Goal: Task Accomplishment & Management: Manage account settings

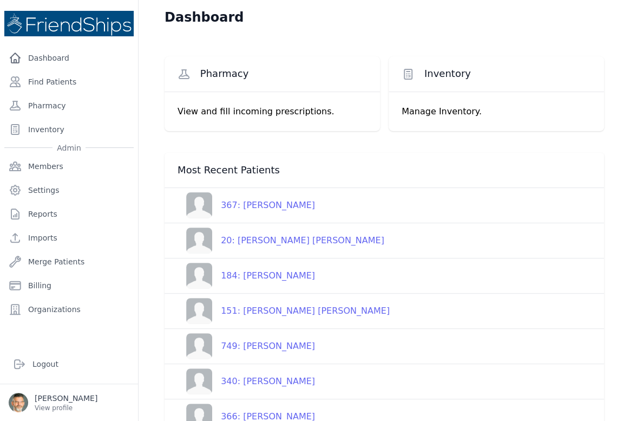
click at [257, 207] on div "367: [PERSON_NAME]" at bounding box center [263, 205] width 103 height 13
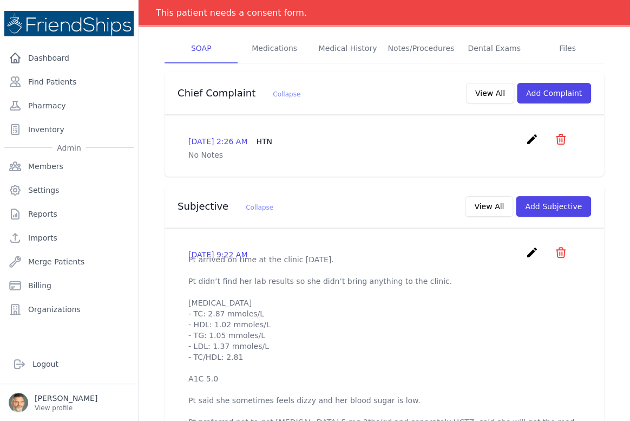
scroll to position [147, 0]
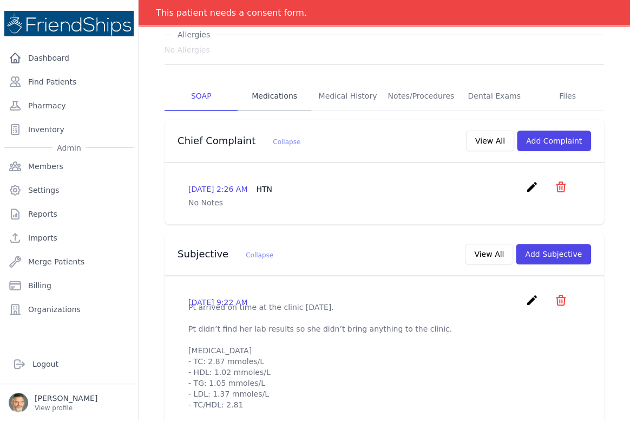
click at [282, 96] on link "Medications" at bounding box center [274, 96] width 73 height 29
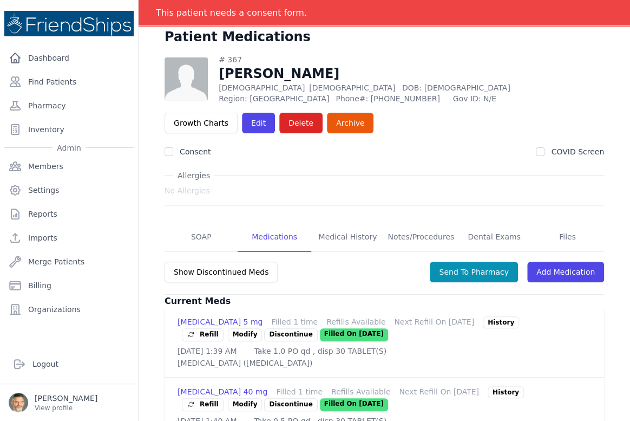
scroll to position [32, 0]
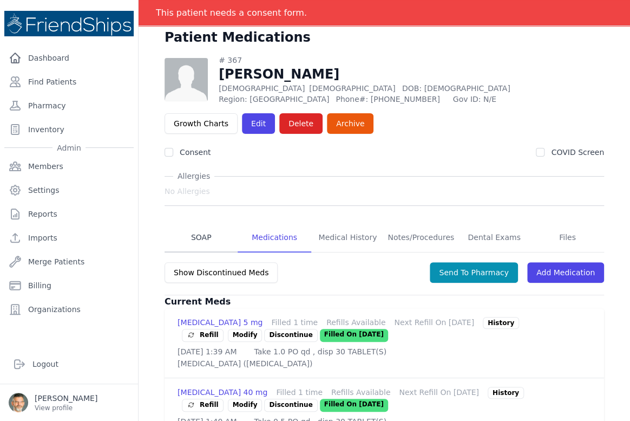
click at [200, 234] on link "SOAP" at bounding box center [201, 237] width 73 height 29
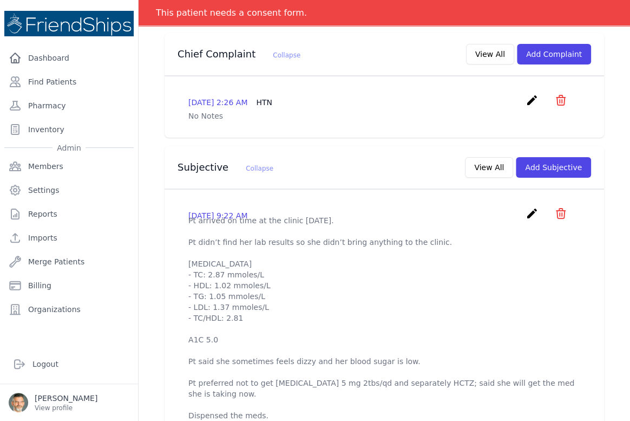
scroll to position [244, 0]
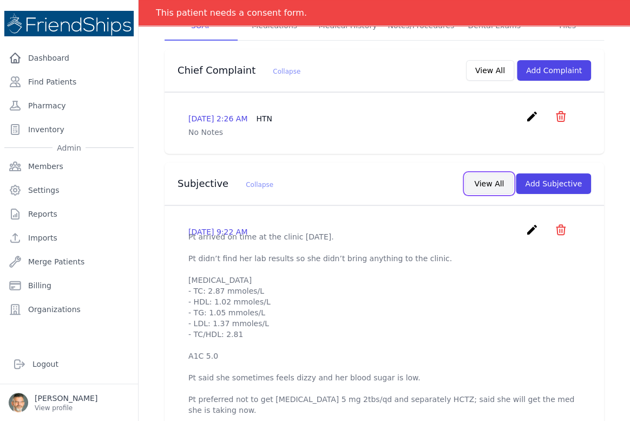
click at [487, 184] on button "View All" at bounding box center [489, 183] width 48 height 21
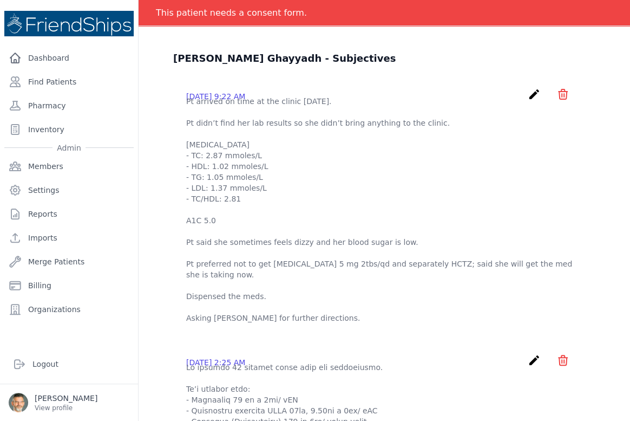
scroll to position [0, 0]
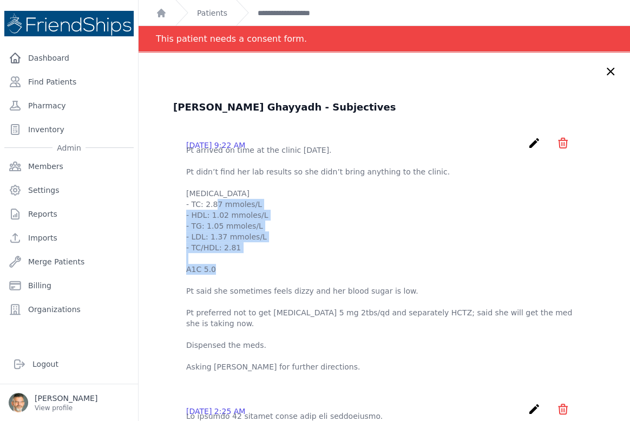
drag, startPoint x: 233, startPoint y: 261, endPoint x: 185, endPoint y: 215, distance: 66.6
click at [185, 215] on div "[DATE] 9:22 AM create ​ Delete subjective - Pt arrived on time at the clinic [D…" at bounding box center [384, 254] width 422 height 253
copy p "- TC: 2.87 mmoles/L - HDL: 1.02 mmoles/L - TG: 1.05 mmoles/L - LDL: 1.37 mmoles…"
click at [528, 141] on icon "create" at bounding box center [534, 142] width 13 height 13
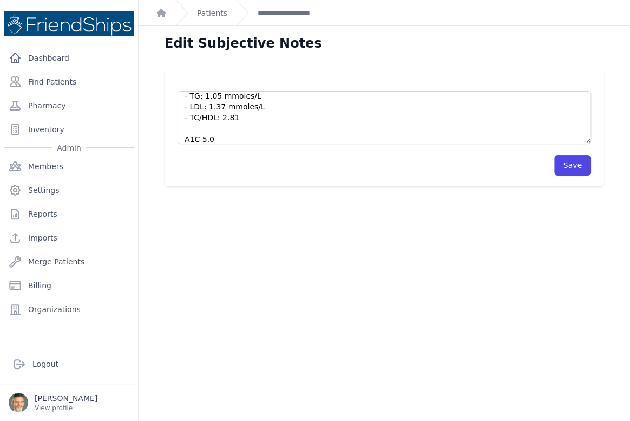
scroll to position [98, 0]
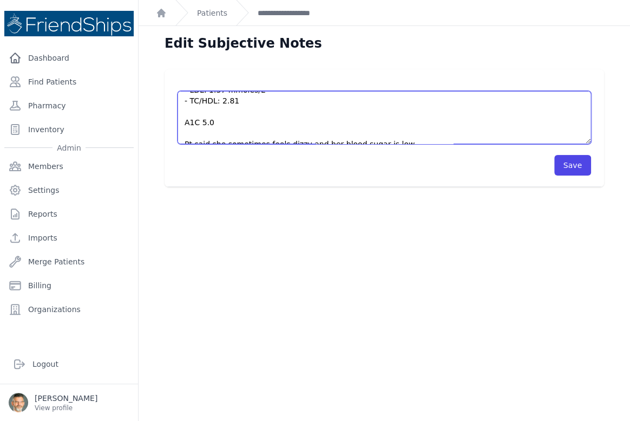
click at [239, 102] on textarea "Pt arrived on time at the clinic [DATE]. Pt didn’t find her lab results so she …" at bounding box center [385, 117] width 414 height 53
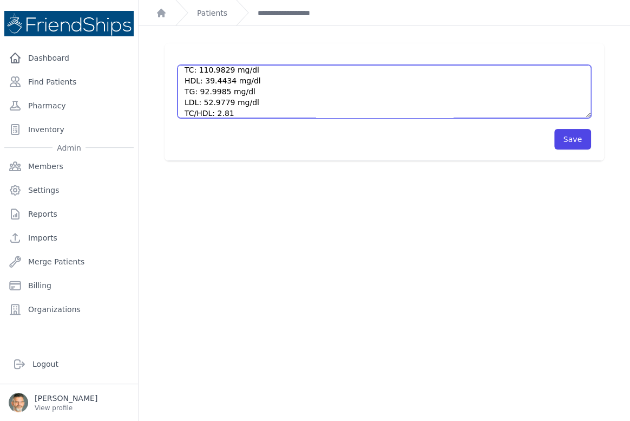
scroll to position [161, 0]
click at [223, 108] on textarea "Pt arrived on time at the clinic [DATE]. Pt didn’t find her lab results so she …" at bounding box center [385, 91] width 414 height 53
click at [226, 97] on textarea "Pt arrived on time at the clinic [DATE]. Pt didn’t find her lab results so she …" at bounding box center [385, 91] width 414 height 53
click at [229, 97] on textarea "Pt arrived on time at the clinic [DATE]. Pt didn’t find her lab results so she …" at bounding box center [385, 91] width 414 height 53
click at [227, 85] on textarea "Pt arrived on time at the clinic [DATE]. Pt didn’t find her lab results so she …" at bounding box center [385, 91] width 414 height 53
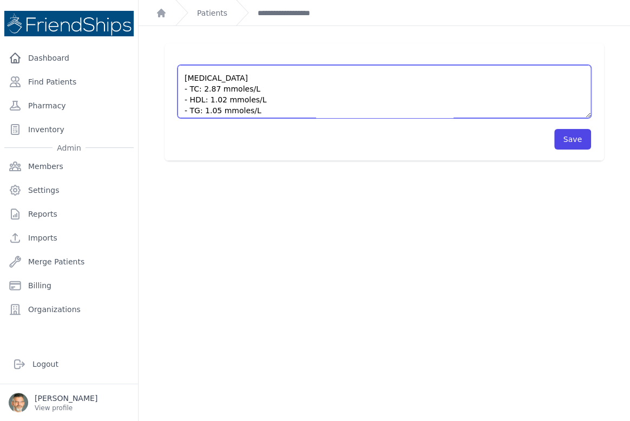
scroll to position [19, 0]
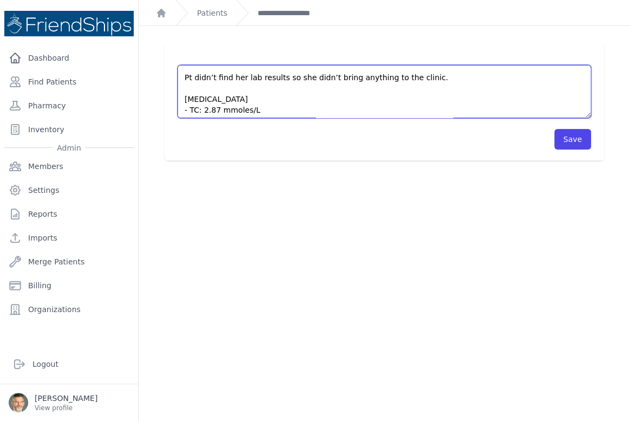
drag, startPoint x: 237, startPoint y: 108, endPoint x: 185, endPoint y: 96, distance: 52.8
click at [185, 96] on textarea "Pt arrived on time at the clinic [DATE]. Pt didn’t find her lab results so she …" at bounding box center [385, 91] width 414 height 53
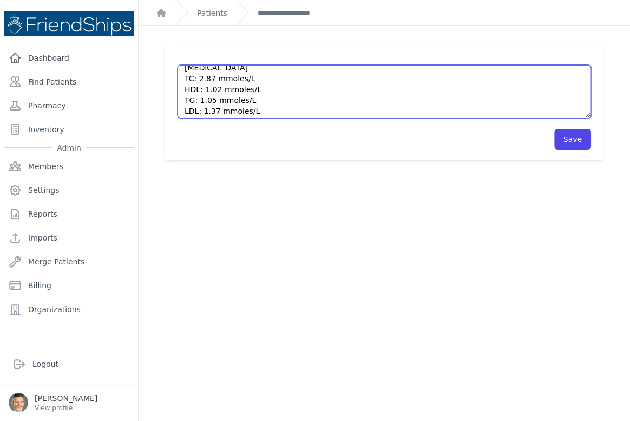
scroll to position [69, 0]
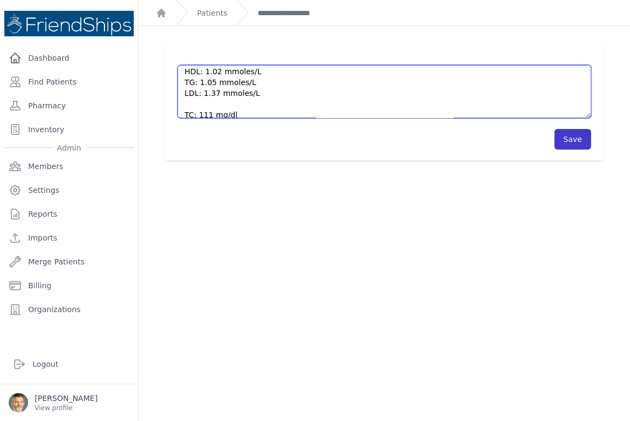
type textarea "Pt arrived on time at the clinic [DATE]. Pt didn’t find her lab results so she …"
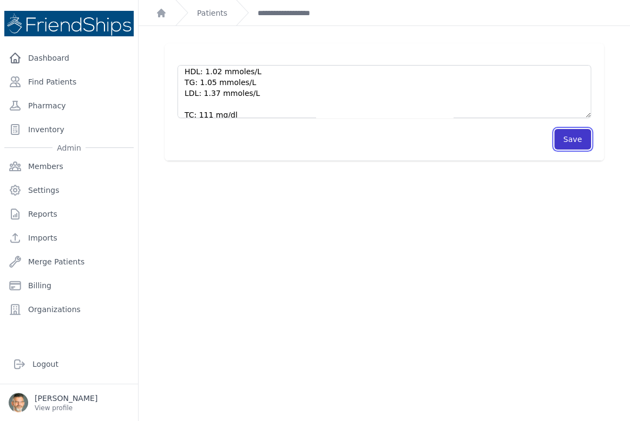
click at [567, 131] on button "Save" at bounding box center [573, 139] width 37 height 21
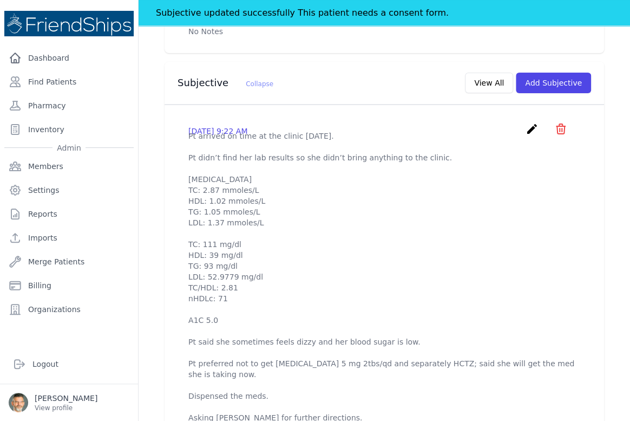
scroll to position [394, 0]
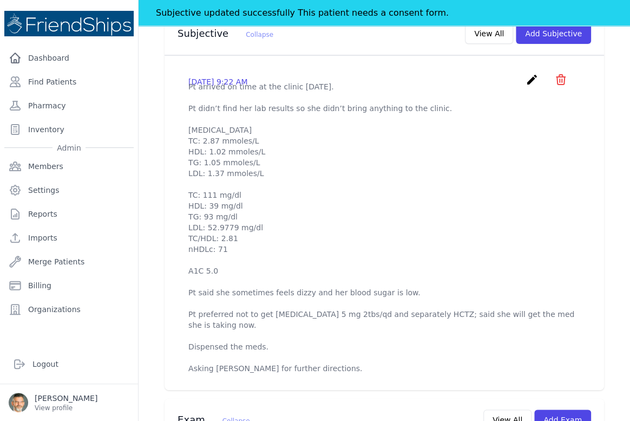
click at [526, 79] on icon "create" at bounding box center [532, 79] width 13 height 13
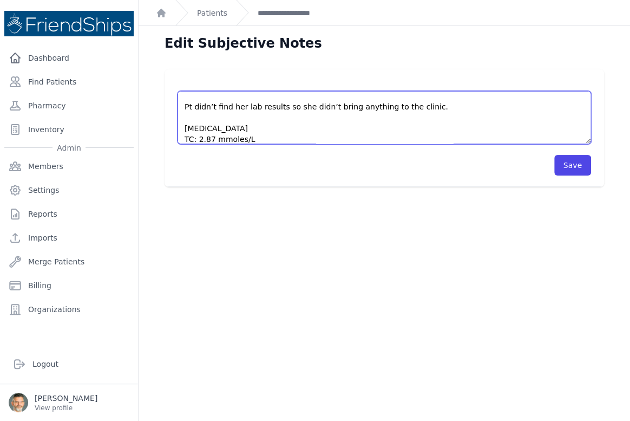
scroll to position [37, 0]
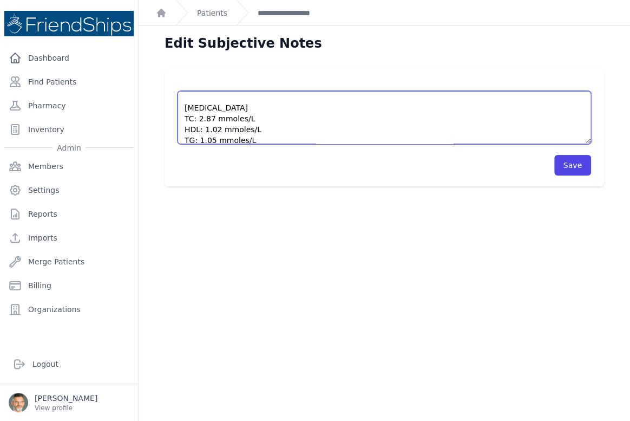
drag, startPoint x: 180, startPoint y: 103, endPoint x: 174, endPoint y: 120, distance: 17.3
click at [174, 120] on div "Pt arrived on time at the clinic [DATE]. Pt didn’t find her lab results so she …" at bounding box center [385, 128] width 440 height 118
type textarea "Pt arrived on time at the clinic [DATE]. Pt didn’t find her lab results so she …"
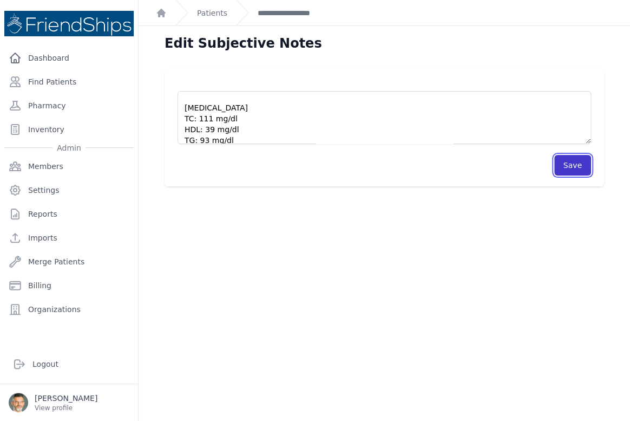
click at [555, 159] on button "Save" at bounding box center [573, 165] width 37 height 21
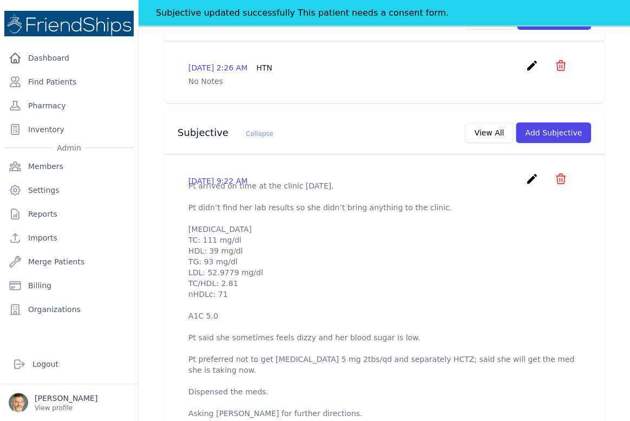
scroll to position [295, 0]
click at [526, 178] on icon "create" at bounding box center [532, 178] width 13 height 13
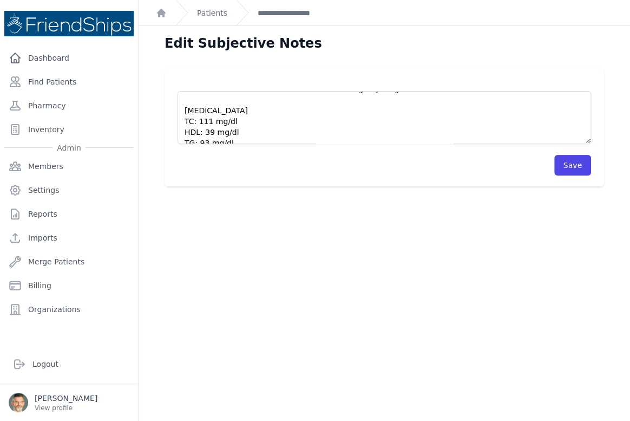
scroll to position [49, 0]
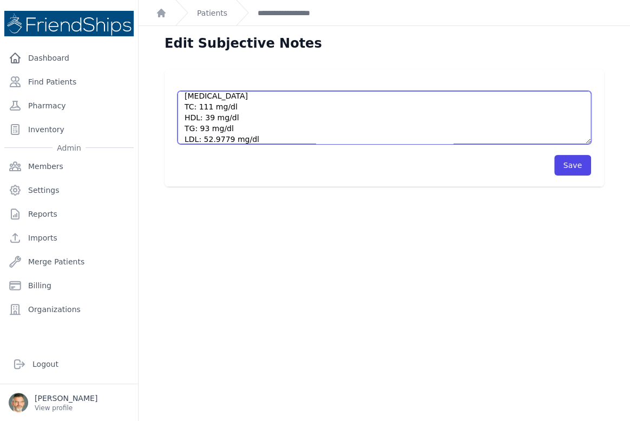
click at [225, 141] on textarea "Pt arrived on time at the clinic [DATE]. Pt didn’t find her lab results so she …" at bounding box center [385, 117] width 414 height 53
type textarea "Pt arrived on time at the clinic [DATE]. Pt didn’t find her lab results so she …"
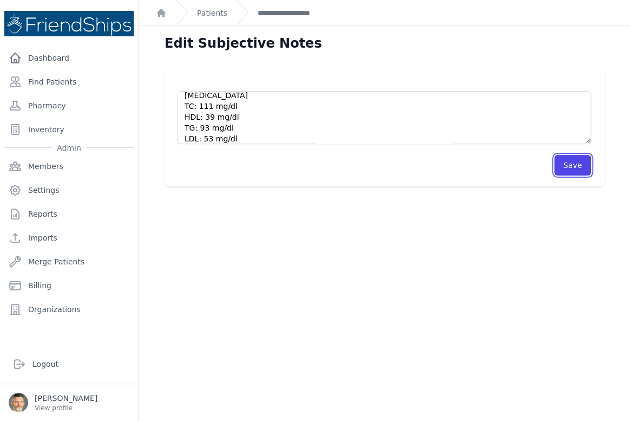
click at [563, 169] on button "Save" at bounding box center [573, 165] width 37 height 21
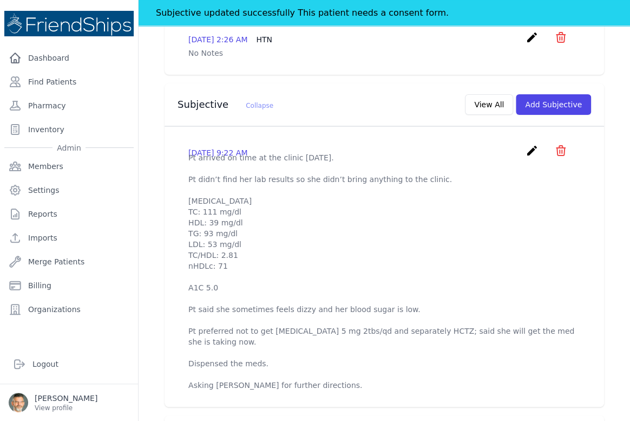
scroll to position [295, 0]
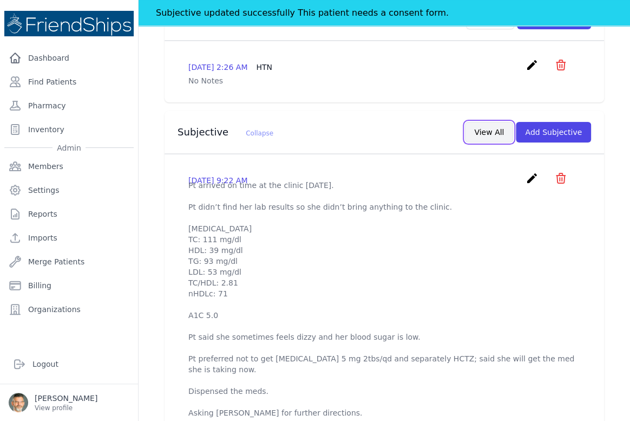
click at [475, 138] on button "View All" at bounding box center [489, 132] width 48 height 21
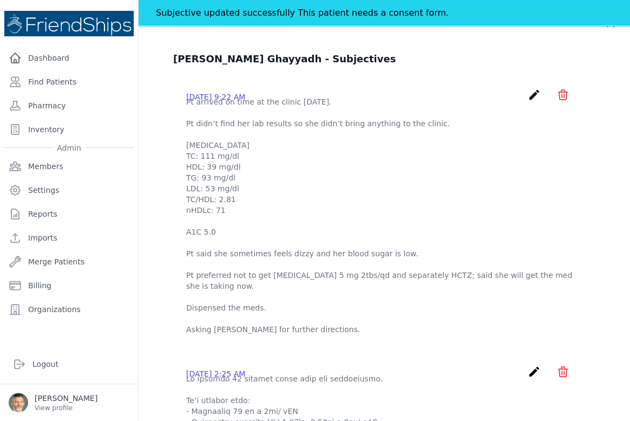
scroll to position [0, 0]
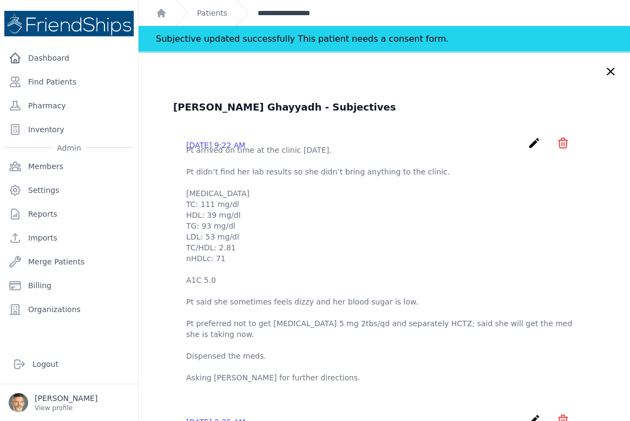
click at [299, 15] on link "**********" at bounding box center [295, 13] width 75 height 11
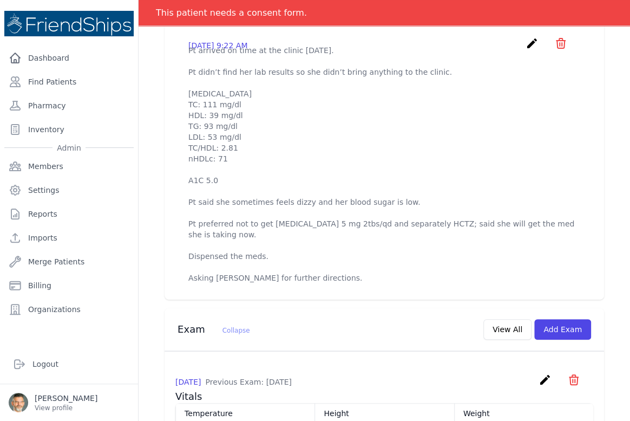
scroll to position [394, 0]
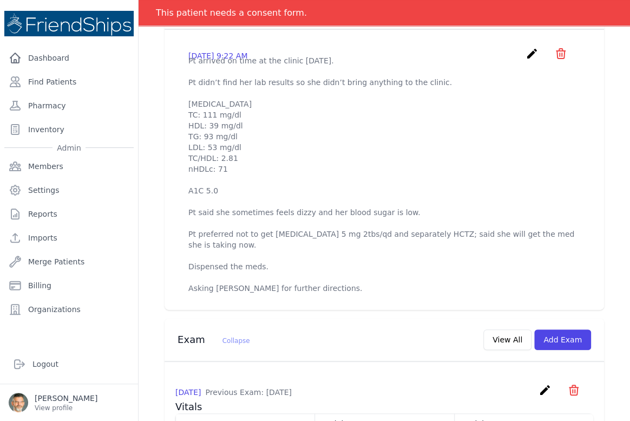
click at [526, 51] on icon "create" at bounding box center [532, 53] width 13 height 13
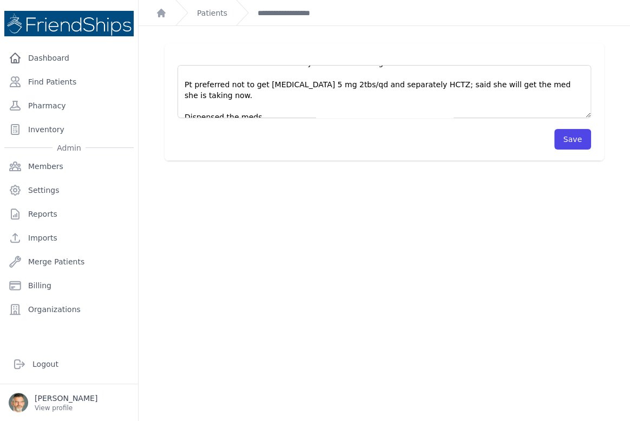
scroll to position [184, 0]
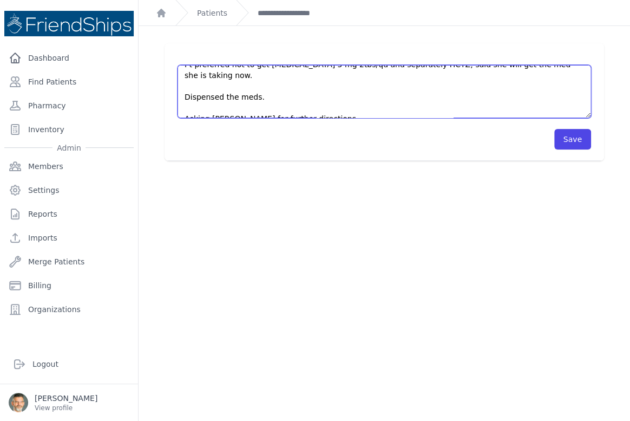
click at [320, 109] on textarea "Pt arrived on time at the clinic [DATE]. Pt didn’t find her lab results so she …" at bounding box center [385, 91] width 414 height 53
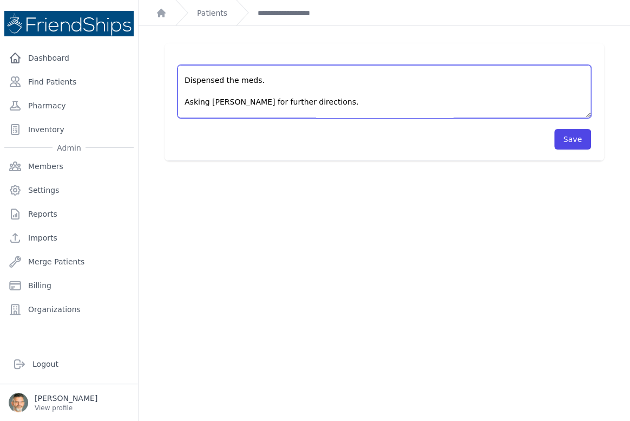
scroll to position [238, 0]
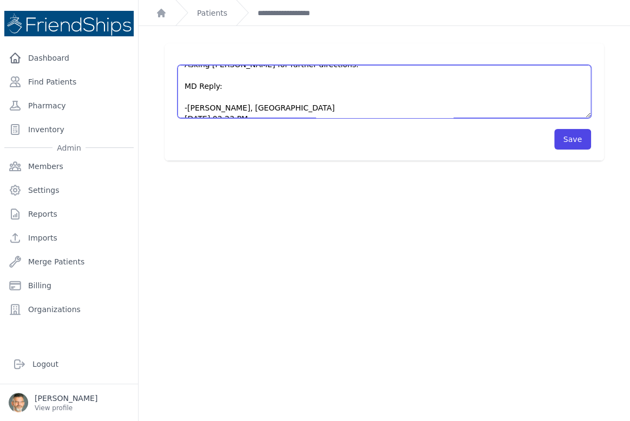
click at [190, 87] on textarea "Pt arrived on time at the clinic [DATE]. Pt didn’t find her lab results so she …" at bounding box center [385, 91] width 414 height 53
paste textarea "- TC: 2.87 mmoles/L - HDL: 1.02 mmoles/L - TG: 1.05 mmoles/L - LDL: 1.37 mmoles…"
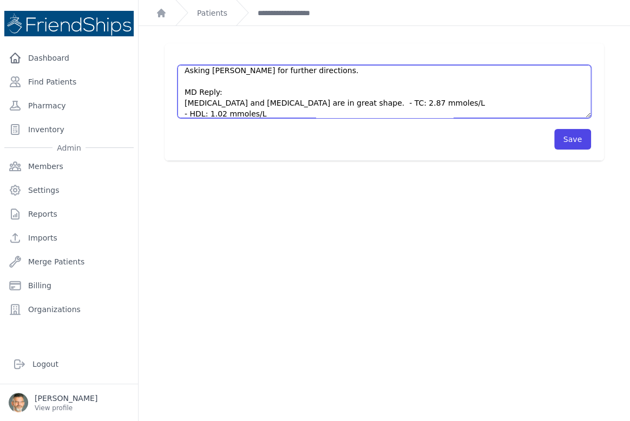
scroll to position [218, 0]
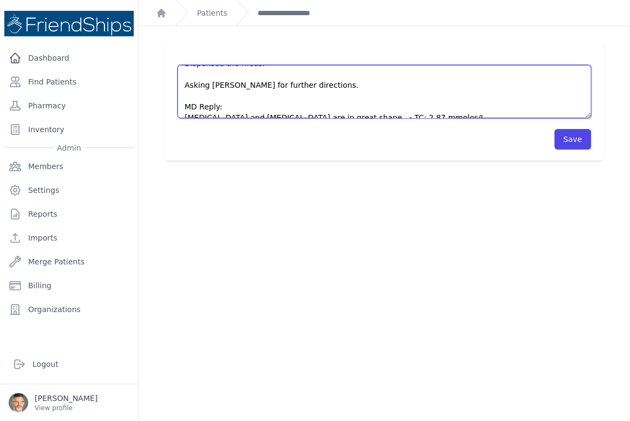
drag, startPoint x: 250, startPoint y: 112, endPoint x: 341, endPoint y: 105, distance: 91.2
click at [341, 105] on textarea "Pt arrived on time at the clinic [DATE]. Pt didn’t find her lab results so she …" at bounding box center [385, 91] width 414 height 53
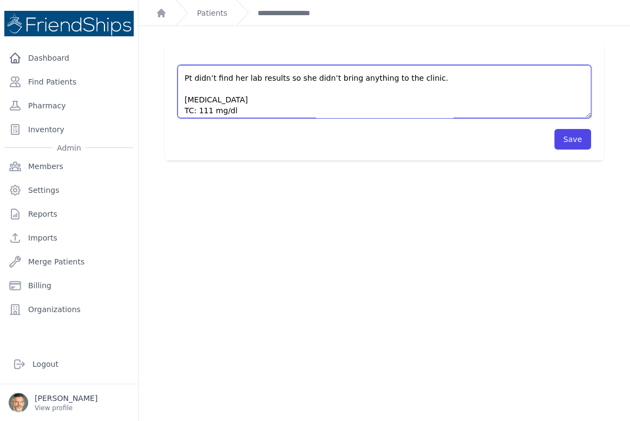
scroll to position [0, 0]
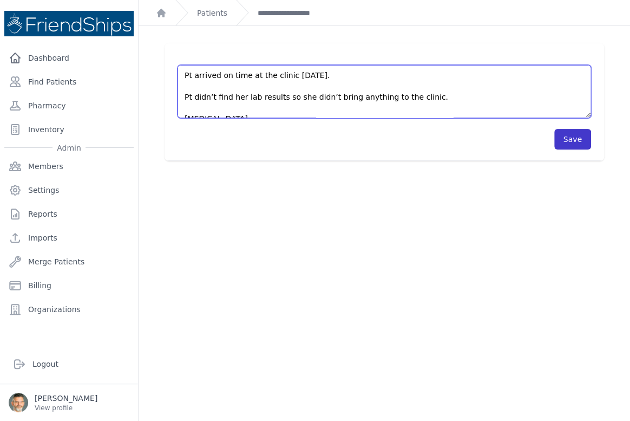
type textarea "Pt arrived on time at the clinic [DATE]. Pt didn’t find her lab results so she …"
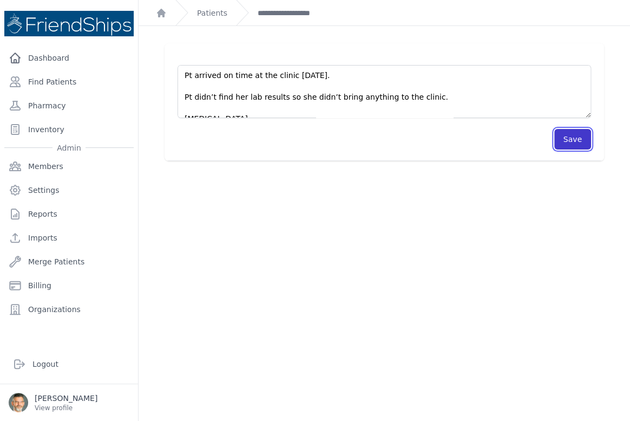
click at [562, 136] on button "Save" at bounding box center [573, 139] width 37 height 21
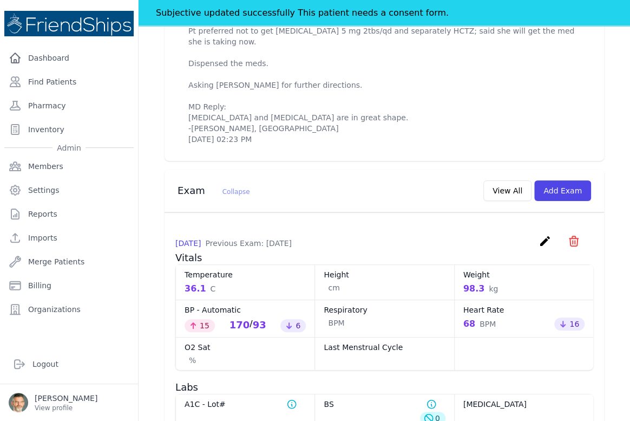
scroll to position [640, 0]
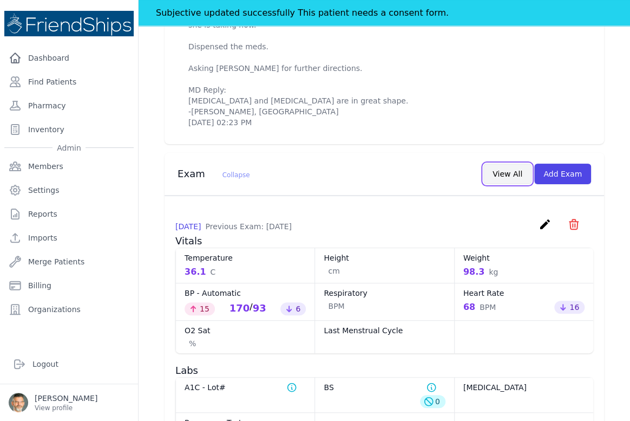
click at [500, 177] on button "View All" at bounding box center [508, 174] width 48 height 21
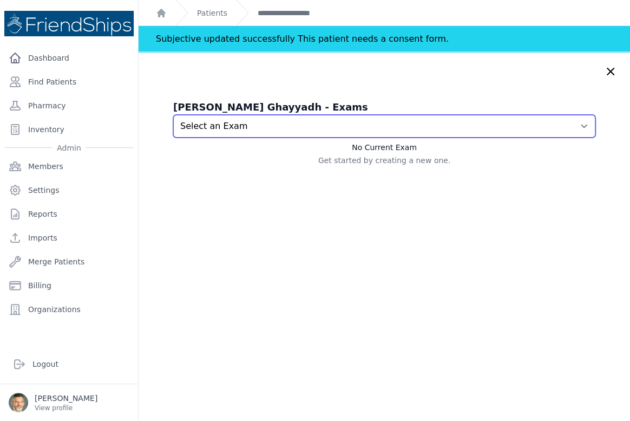
click at [529, 126] on select "Select an Exam [DATE] 1:09 AM [DATE] 2:59 AM [DATE] 2:08 AM" at bounding box center [384, 126] width 422 height 23
click at [173, 115] on select "Select an Exam [DATE] 1:09 AM [DATE] 2:59 AM [DATE] 2:08 AM" at bounding box center [384, 126] width 422 height 23
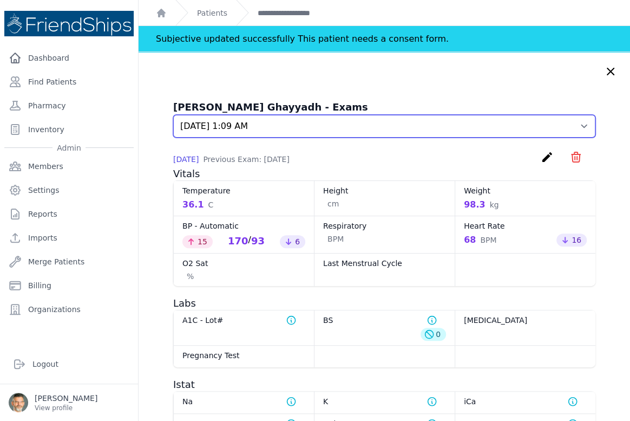
click at [546, 130] on select "Select an Exam [DATE] 1:09 AM [DATE] 2:59 AM [DATE] 2:08 AM" at bounding box center [384, 126] width 422 height 23
click at [173, 115] on select "Select an Exam [DATE] 1:09 AM [DATE] 2:59 AM [DATE] 2:08 AM" at bounding box center [384, 126] width 422 height 23
click at [531, 132] on select "Select an Exam [DATE] 1:09 AM [DATE] 2:59 AM [DATE] 2:08 AM" at bounding box center [384, 126] width 422 height 23
click at [173, 115] on select "Select an Exam [DATE] 1:09 AM [DATE] 2:59 AM [DATE] 2:08 AM" at bounding box center [384, 126] width 422 height 23
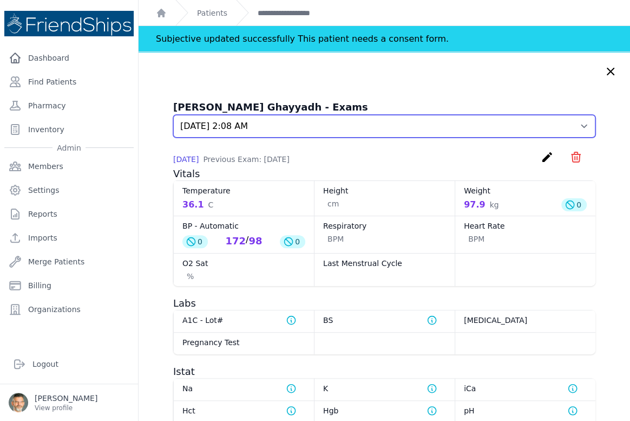
click at [527, 125] on select "Select an Exam [DATE] 1:09 AM [DATE] 2:59 AM [DATE] 2:08 AM" at bounding box center [384, 126] width 422 height 23
select select "931"
click at [173, 115] on select "Select an Exam [DATE] 1:09 AM [DATE] 2:59 AM [DATE] 2:08 AM" at bounding box center [384, 126] width 422 height 23
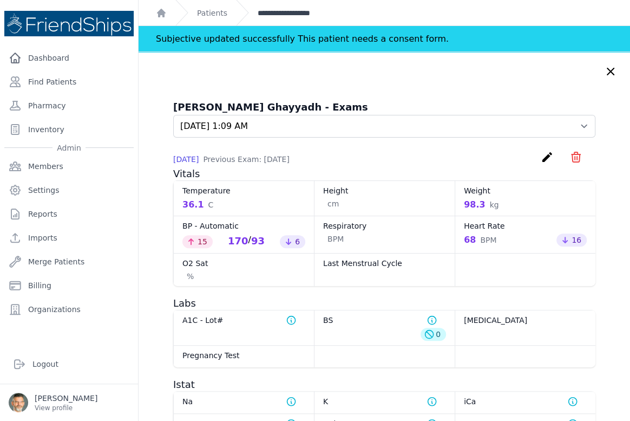
click at [277, 11] on link "**********" at bounding box center [295, 13] width 75 height 11
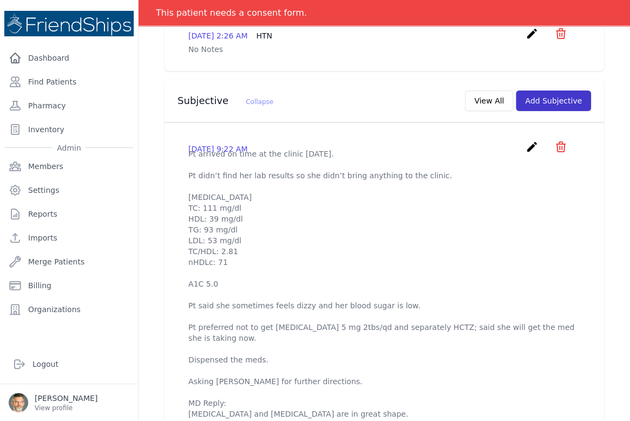
scroll to position [295, 0]
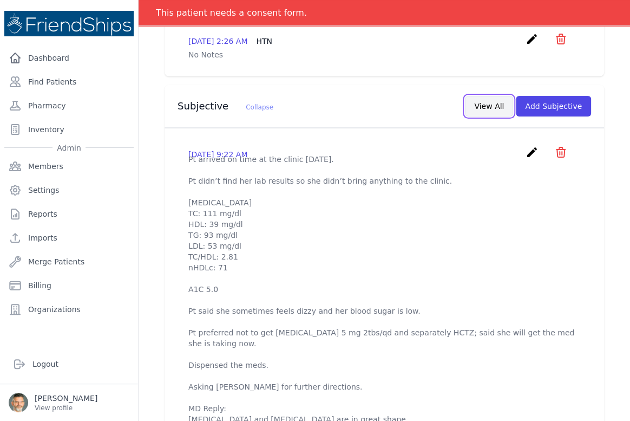
click at [487, 109] on button "View All" at bounding box center [489, 106] width 48 height 21
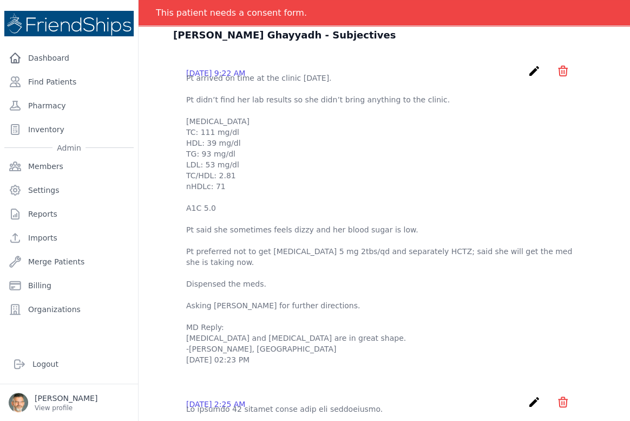
scroll to position [0, 0]
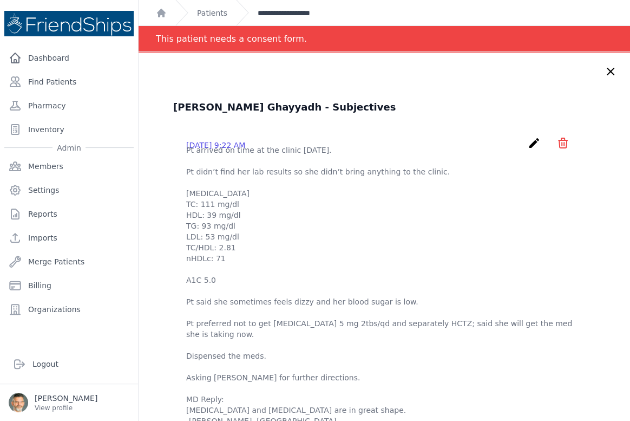
click at [287, 10] on link "**********" at bounding box center [295, 13] width 75 height 11
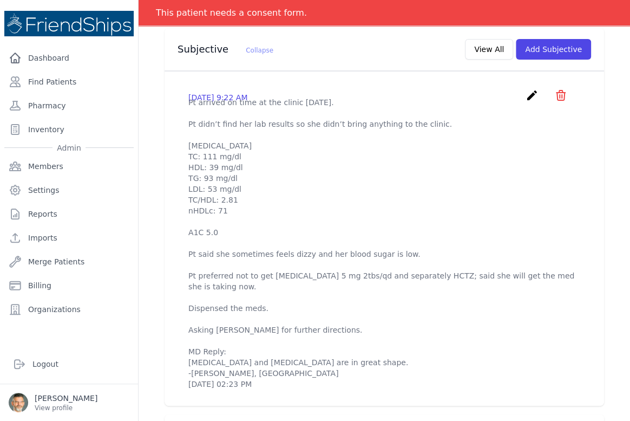
scroll to position [344, 0]
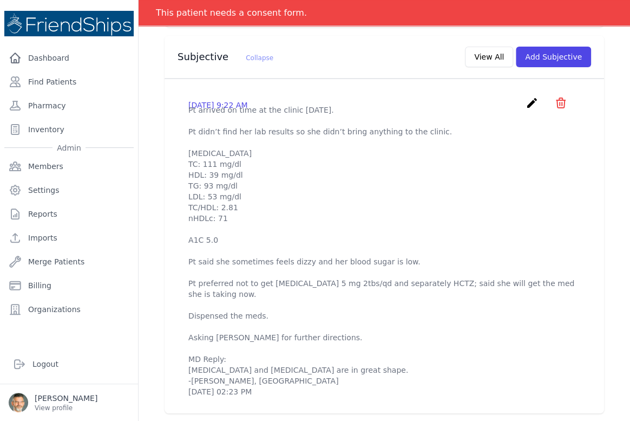
click at [526, 100] on icon "create" at bounding box center [532, 102] width 13 height 13
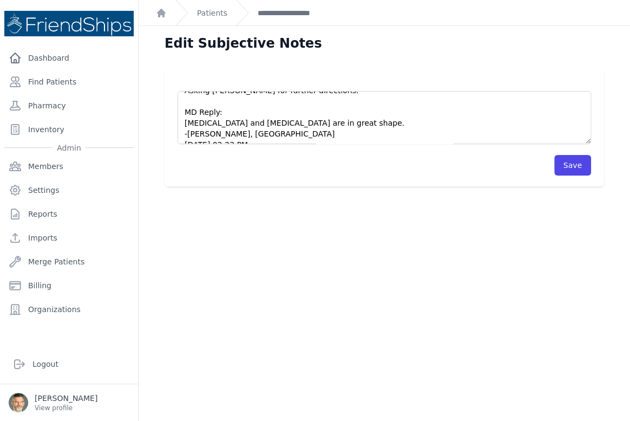
scroll to position [26, 0]
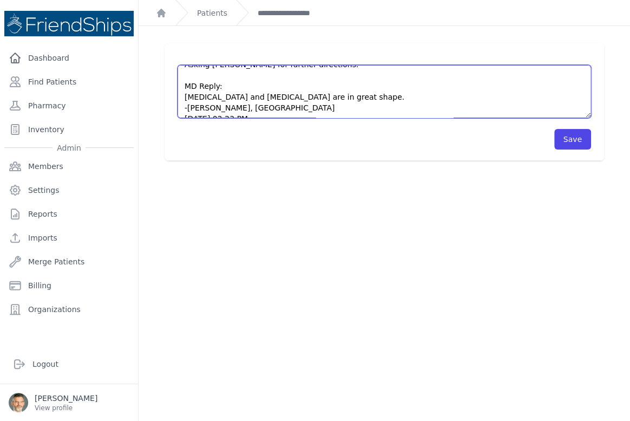
click at [349, 91] on textarea "Pt arrived on time at the clinic [DATE]. Pt didn’t find her lab results so she …" at bounding box center [385, 91] width 414 height 53
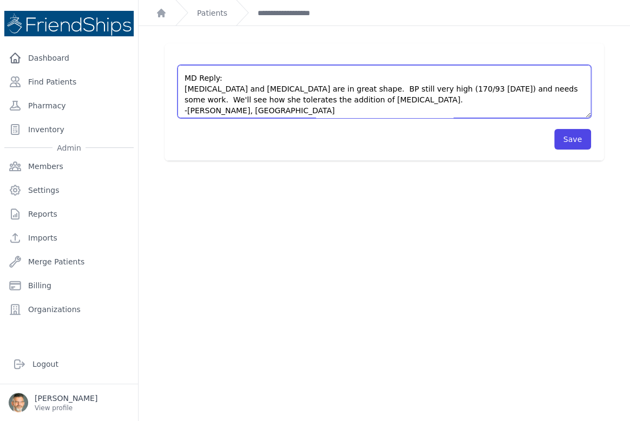
scroll to position [249, 0]
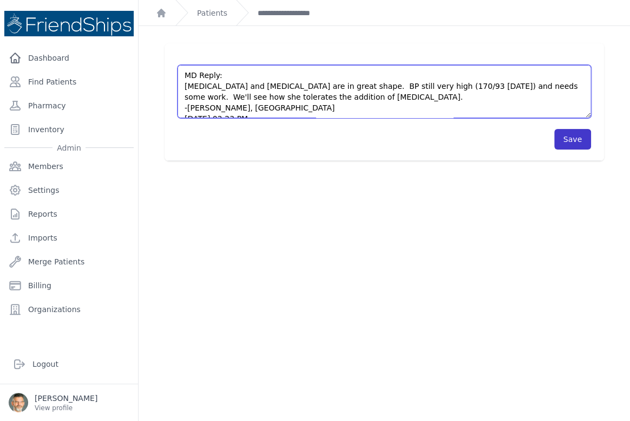
type textarea "Pt arrived on time at the clinic [DATE]. Pt didn’t find her lab results so she …"
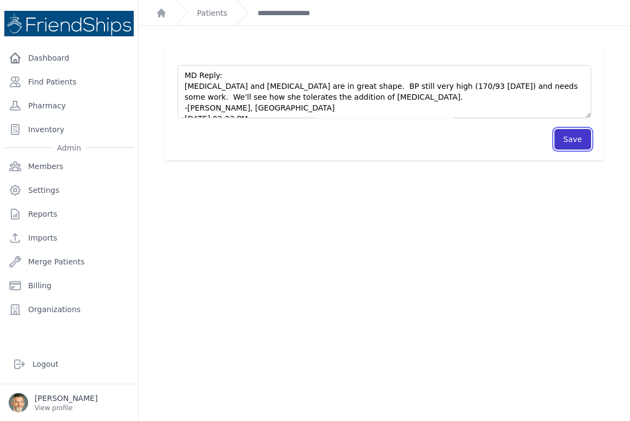
click at [558, 140] on button "Save" at bounding box center [573, 139] width 37 height 21
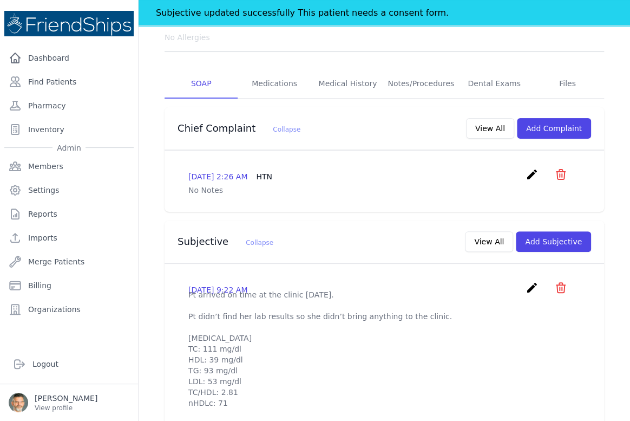
scroll to position [197, 0]
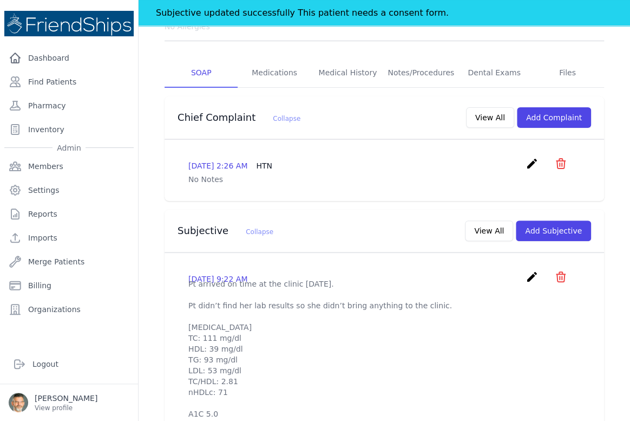
click at [526, 275] on icon "create" at bounding box center [532, 276] width 13 height 13
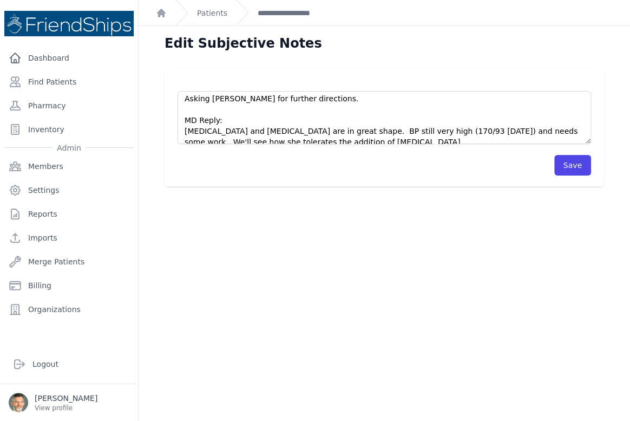
scroll to position [246, 0]
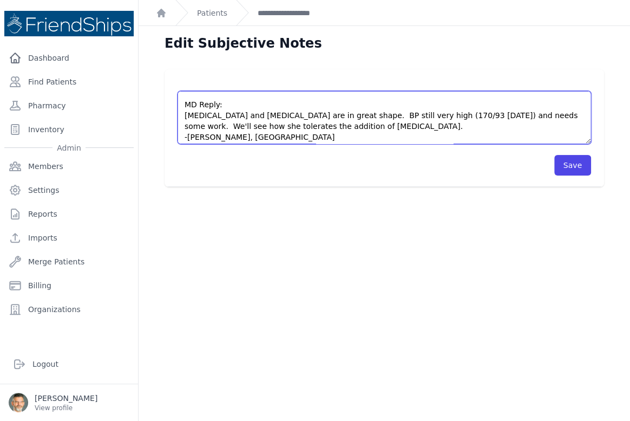
click at [335, 119] on textarea "Pt arrived on time at the clinic [DATE]. Pt didn’t find her lab results so she …" at bounding box center [385, 117] width 414 height 53
type textarea "Pt arrived on time at the clinic [DATE]. Pt didn’t find her lab results so she …"
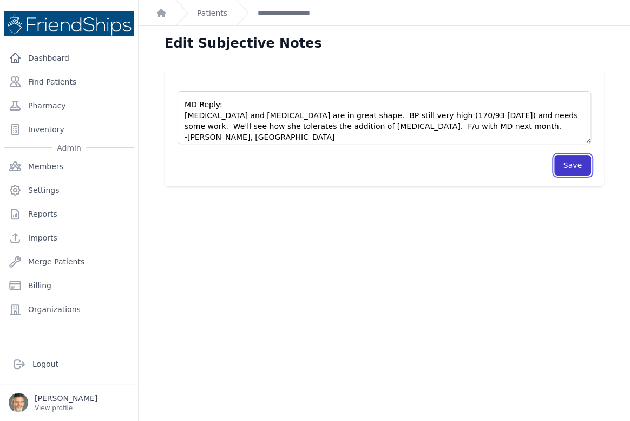
click at [563, 163] on button "Save" at bounding box center [573, 165] width 37 height 21
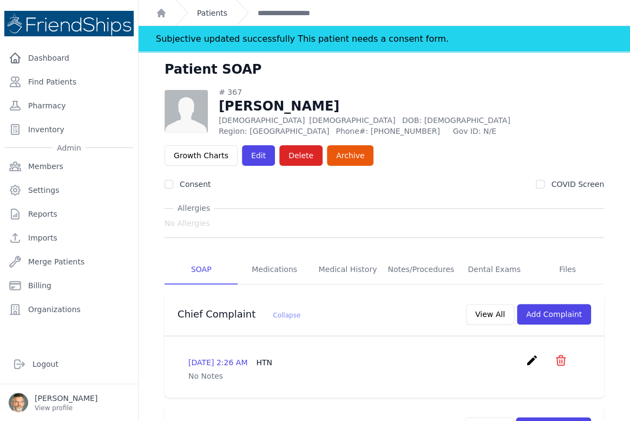
click at [211, 12] on link "Patients" at bounding box center [212, 13] width 30 height 11
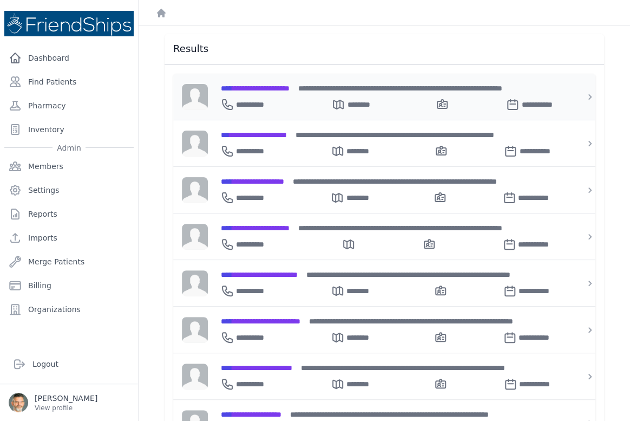
scroll to position [80, 0]
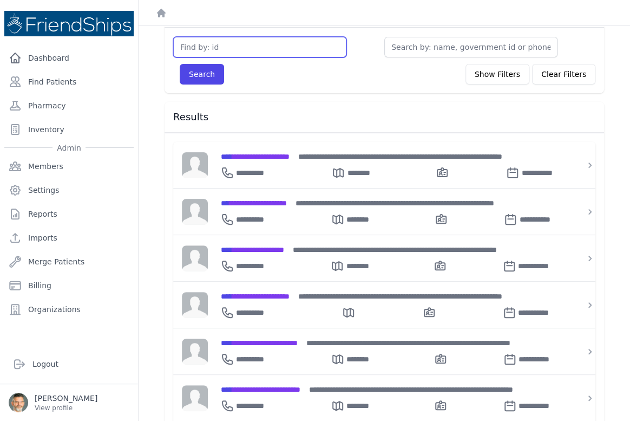
click at [218, 43] on input "text" at bounding box center [259, 47] width 173 height 21
type input "20"
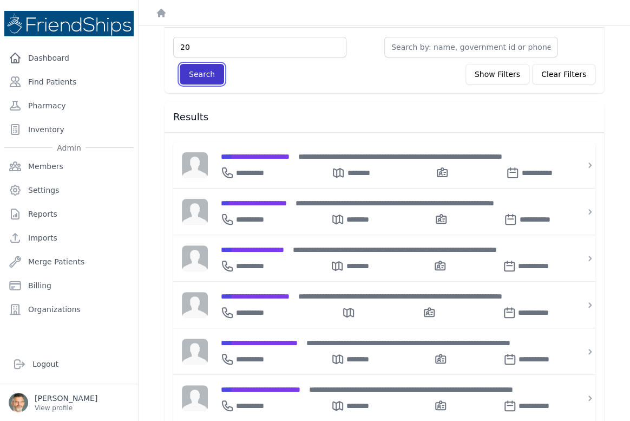
click at [206, 72] on button "Search" at bounding box center [202, 74] width 44 height 21
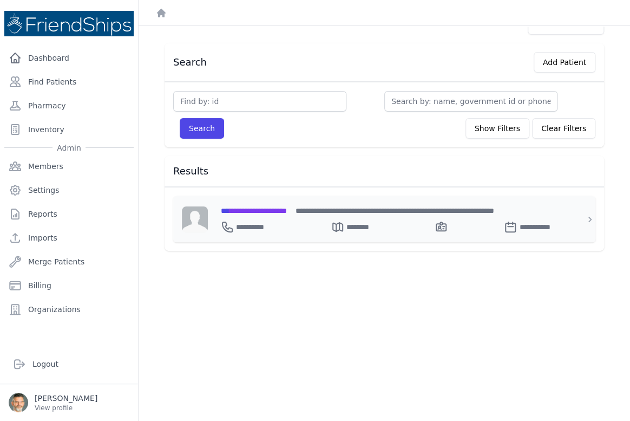
click at [238, 207] on span "**********" at bounding box center [254, 211] width 66 height 8
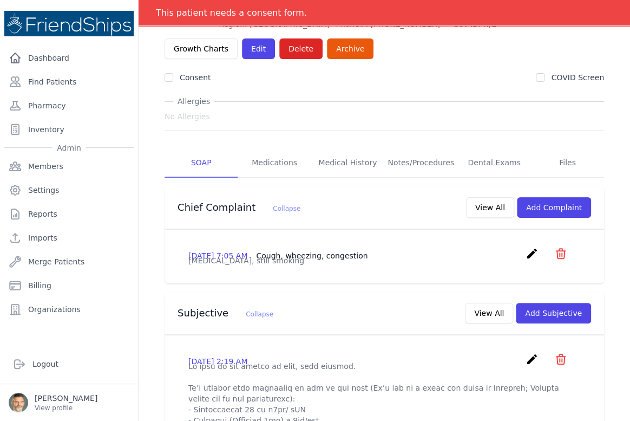
scroll to position [98, 0]
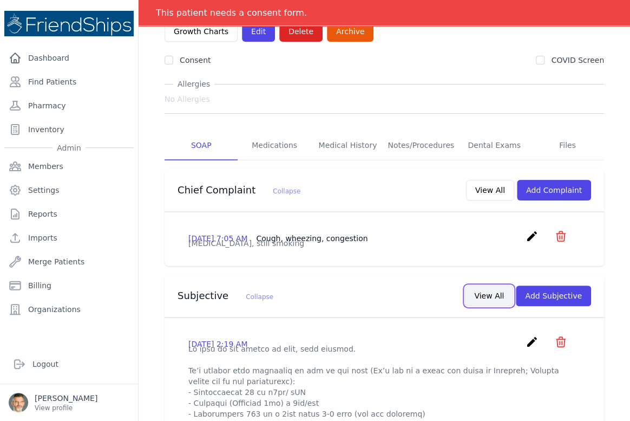
click at [481, 303] on button "View All" at bounding box center [489, 295] width 48 height 21
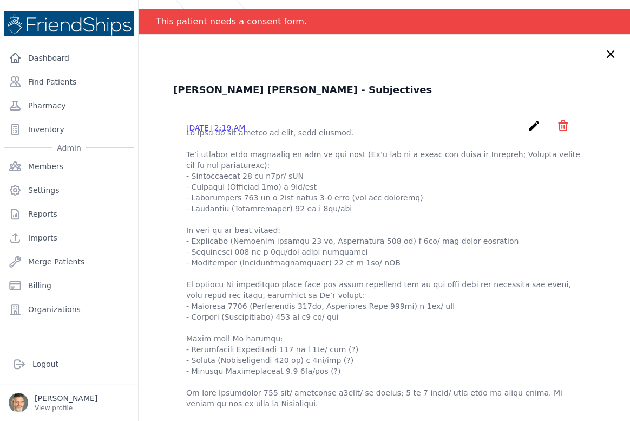
scroll to position [0, 0]
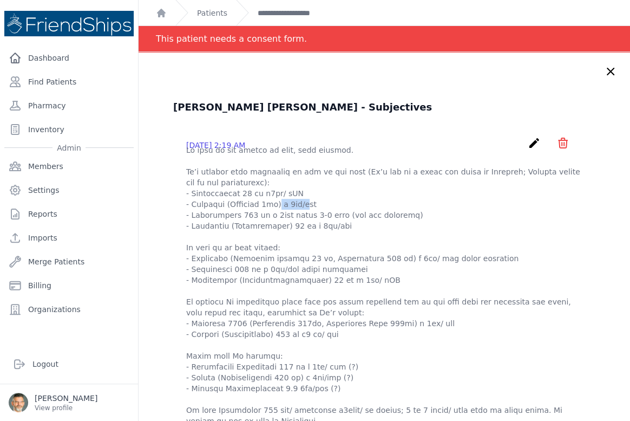
drag, startPoint x: 226, startPoint y: 216, endPoint x: 255, endPoint y: 214, distance: 29.3
drag, startPoint x: 243, startPoint y: 220, endPoint x: 231, endPoint y: 220, distance: 11.4
drag, startPoint x: 224, startPoint y: 214, endPoint x: 256, endPoint y: 213, distance: 31.4
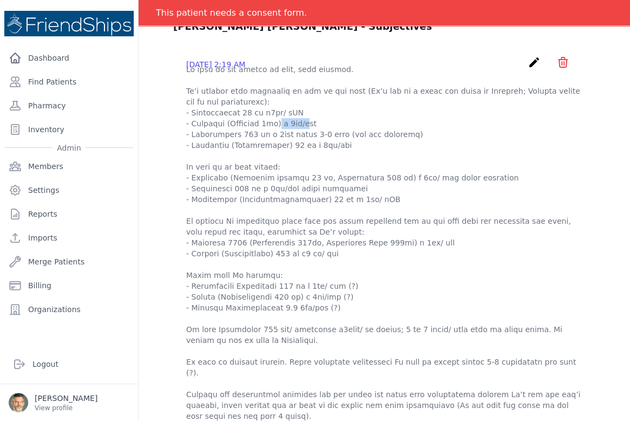
scroll to position [98, 0]
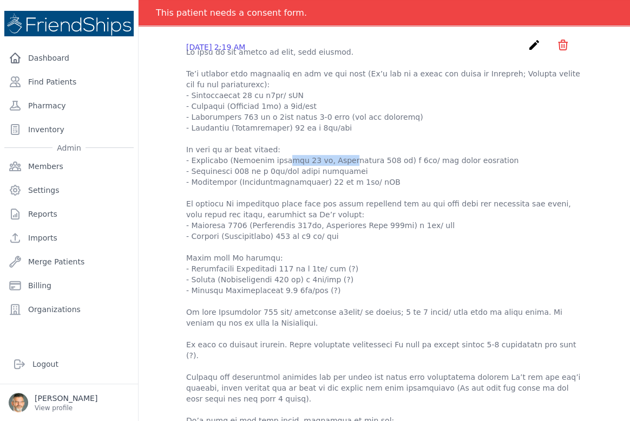
drag, startPoint x: 227, startPoint y: 172, endPoint x: 277, endPoint y: 173, distance: 49.8
click at [277, 173] on p at bounding box center [384, 339] width 396 height 585
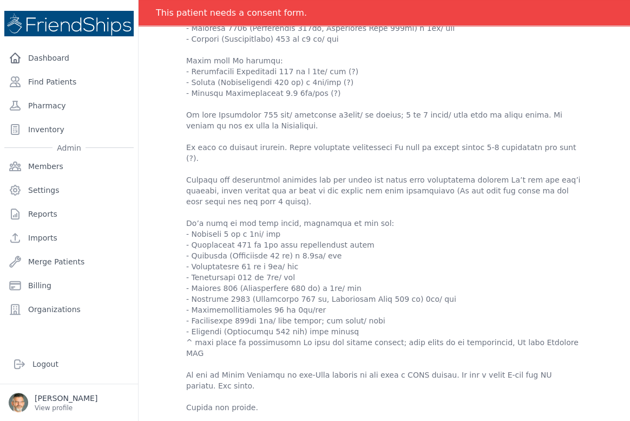
scroll to position [344, 0]
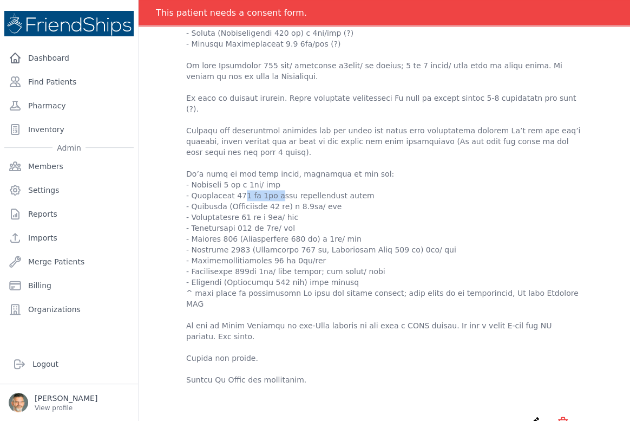
drag, startPoint x: 193, startPoint y: 192, endPoint x: 228, endPoint y: 196, distance: 35.4
click at [228, 196] on p at bounding box center [384, 92] width 396 height 585
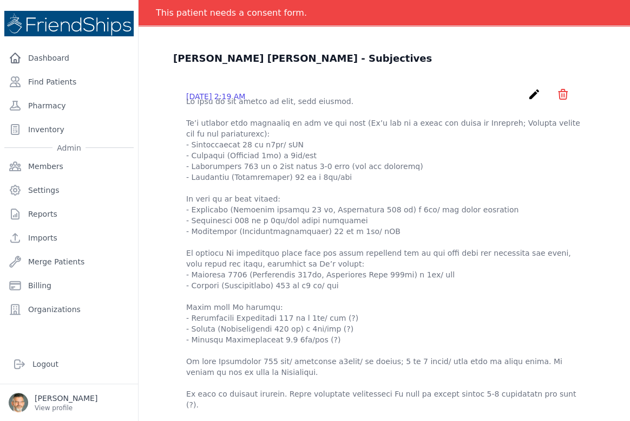
scroll to position [0, 0]
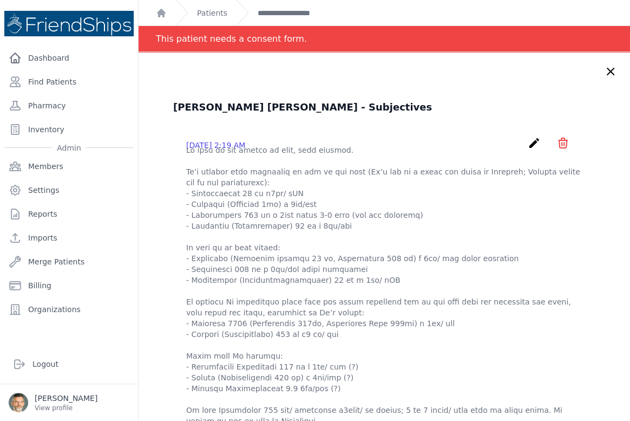
click at [604, 72] on icon at bounding box center [610, 71] width 13 height 13
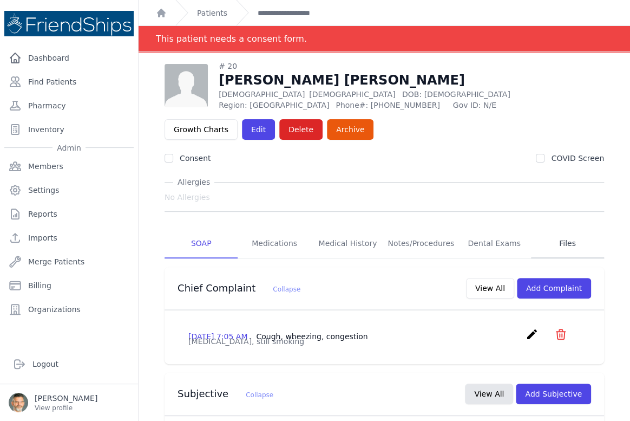
click at [559, 243] on link "Files" at bounding box center [567, 243] width 73 height 29
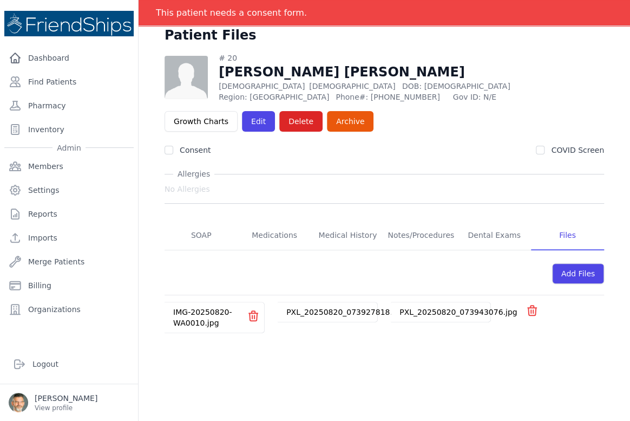
scroll to position [49, 0]
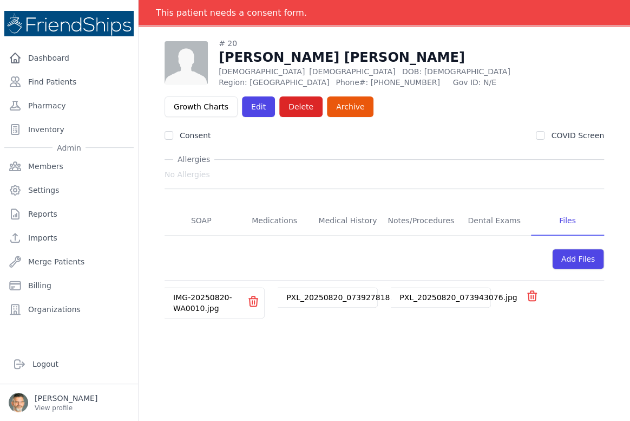
click at [414, 295] on link "PXL_20250820_073943076.jpg" at bounding box center [459, 297] width 118 height 9
click at [343, 298] on link "PXL_20250820_073927818.jpg" at bounding box center [345, 297] width 118 height 9
click at [198, 307] on link "IMG-20250820-WA0010.jpg" at bounding box center [202, 302] width 58 height 19
click at [192, 219] on link "SOAP" at bounding box center [201, 220] width 73 height 29
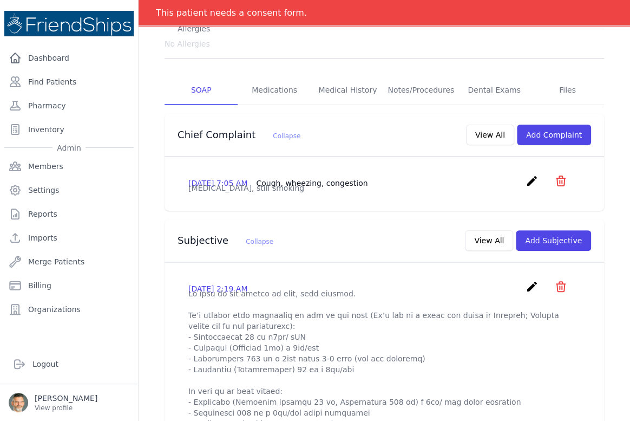
scroll to position [197, 0]
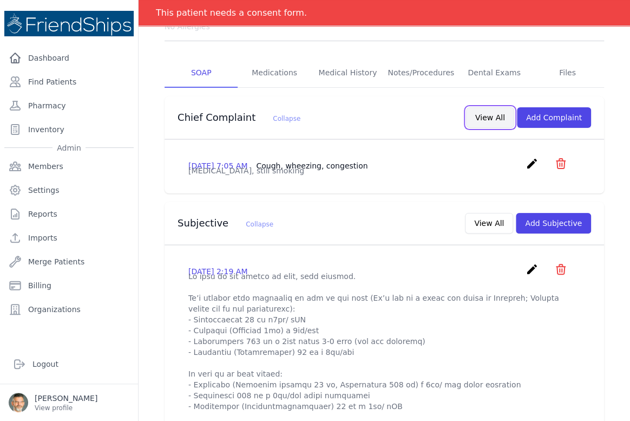
click at [480, 117] on button "View All" at bounding box center [490, 117] width 48 height 21
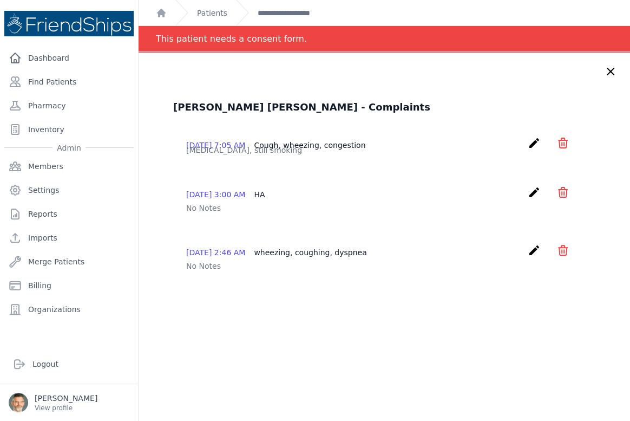
click at [557, 256] on icon "icon" at bounding box center [563, 250] width 13 height 13
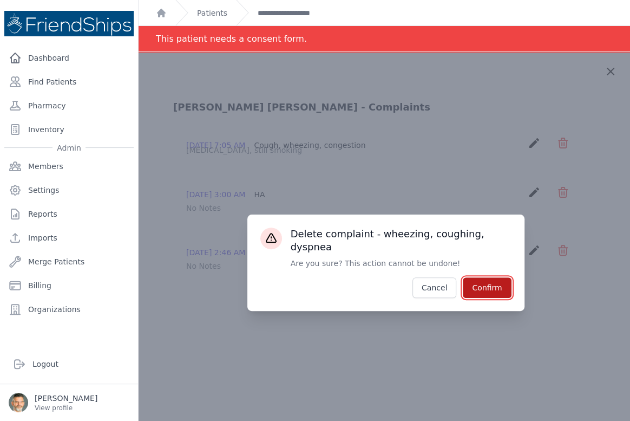
drag, startPoint x: 476, startPoint y: 282, endPoint x: 497, endPoint y: 266, distance: 26.2
click at [478, 281] on button "Confirm" at bounding box center [487, 287] width 48 height 21
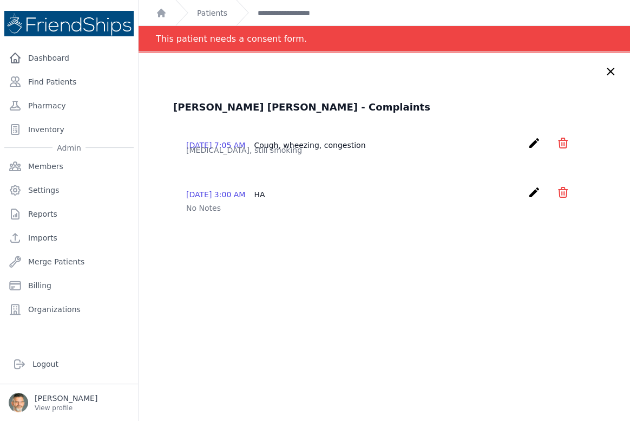
click at [557, 199] on icon "icon" at bounding box center [563, 192] width 13 height 13
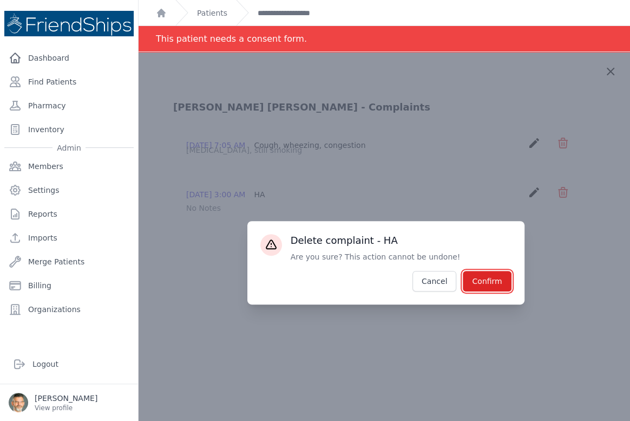
drag, startPoint x: 474, startPoint y: 283, endPoint x: 495, endPoint y: 227, distance: 59.6
click at [478, 276] on button "Confirm" at bounding box center [487, 281] width 48 height 21
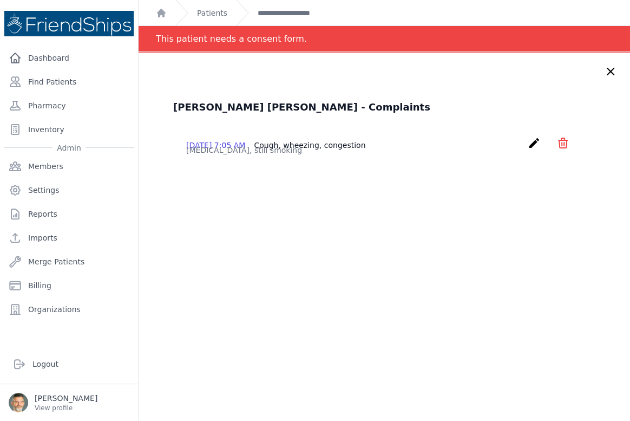
click at [559, 140] on icon "icon" at bounding box center [563, 143] width 9 height 10
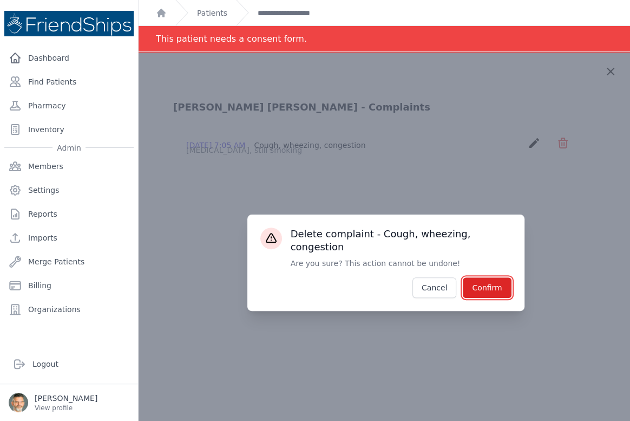
drag, startPoint x: 477, startPoint y: 282, endPoint x: 492, endPoint y: 257, distance: 29.0
click at [477, 281] on button "Confirm" at bounding box center [487, 287] width 48 height 21
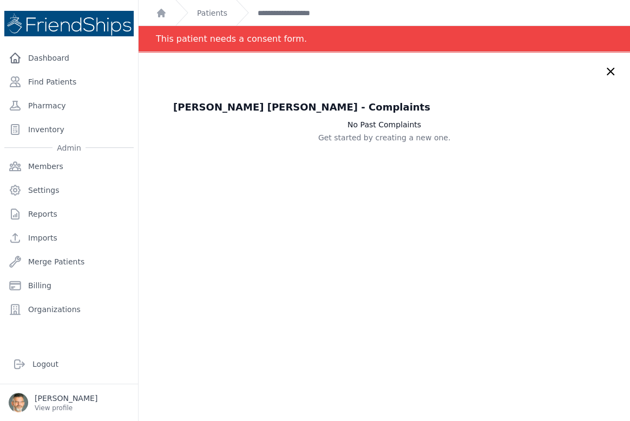
drag, startPoint x: 595, startPoint y: 70, endPoint x: 577, endPoint y: 89, distance: 25.7
click at [604, 70] on icon at bounding box center [610, 71] width 13 height 13
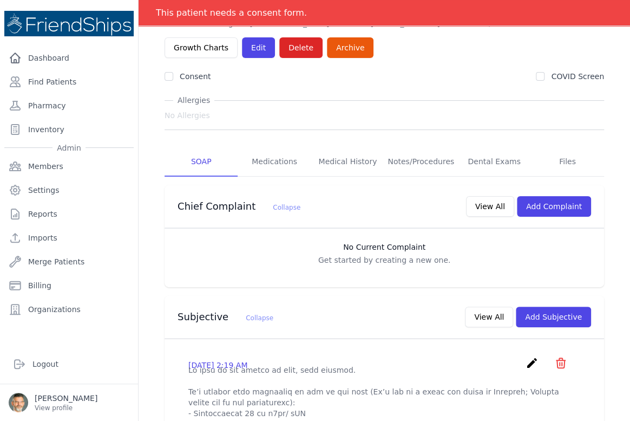
scroll to position [98, 0]
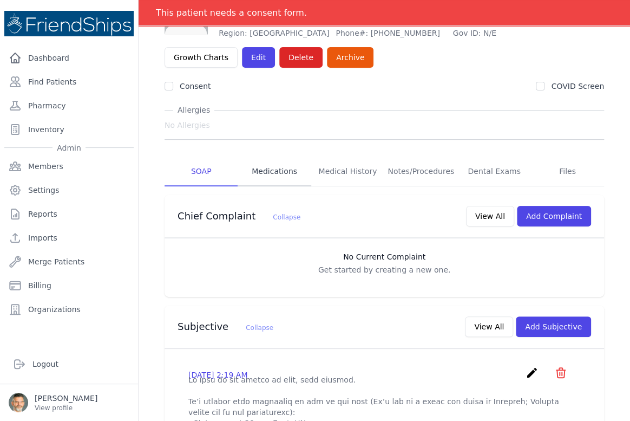
click at [282, 170] on link "Medications" at bounding box center [274, 171] width 73 height 29
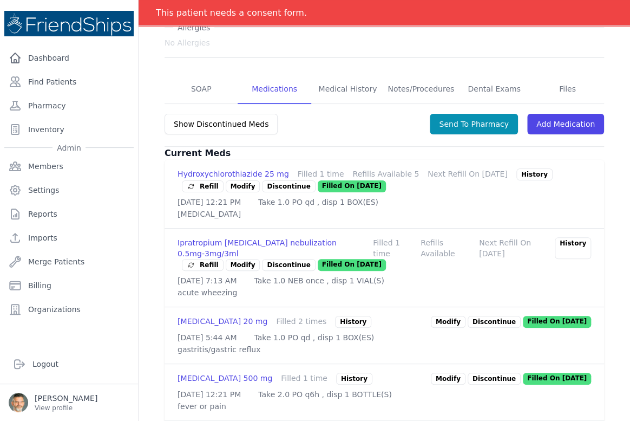
scroll to position [197, 0]
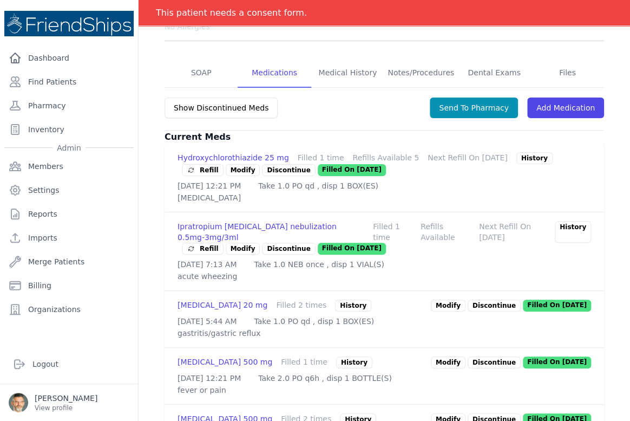
click at [273, 255] on p "Discontinue" at bounding box center [288, 249] width 53 height 12
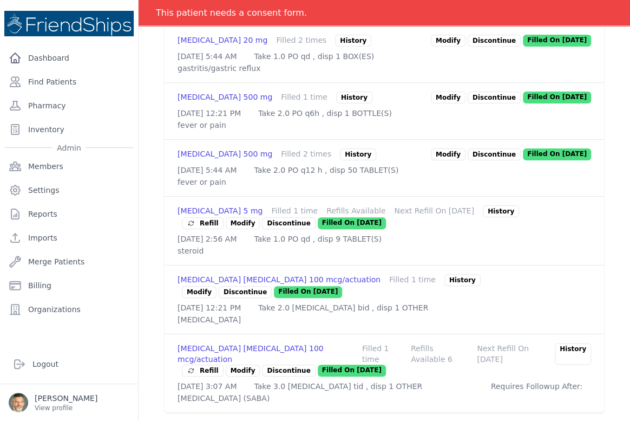
scroll to position [435, 0]
click at [273, 217] on p "Discontinue" at bounding box center [288, 223] width 53 height 12
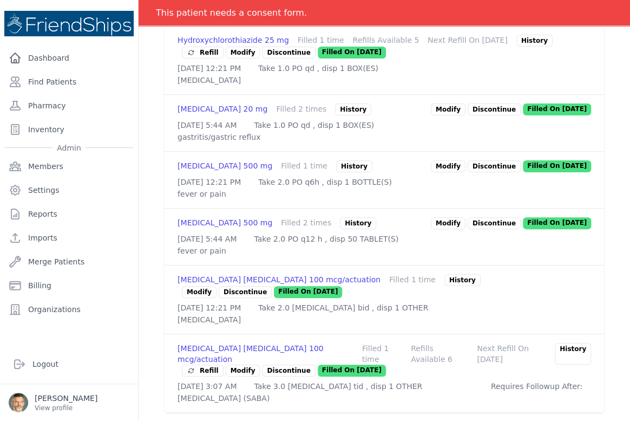
scroll to position [355, 0]
click at [272, 286] on p "Discontinue" at bounding box center [245, 292] width 53 height 12
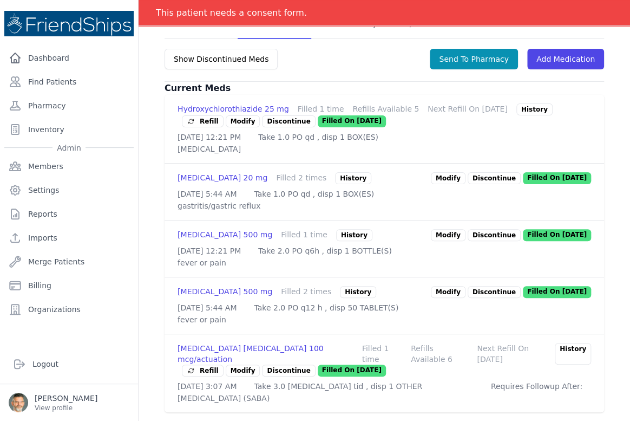
click at [487, 229] on p "Discontinue" at bounding box center [494, 235] width 53 height 12
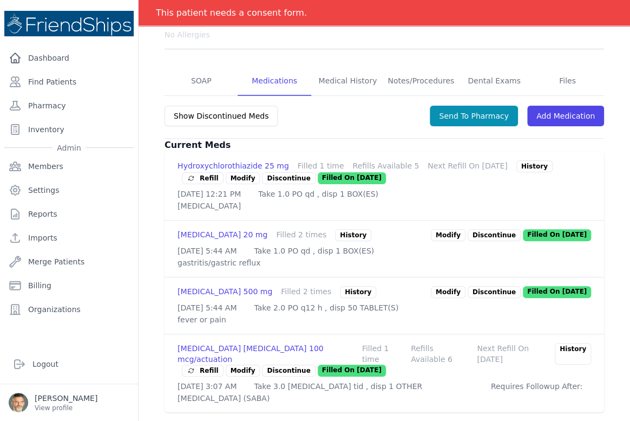
click at [206, 286] on div "[MEDICAL_DATA] 500 mg" at bounding box center [225, 292] width 95 height 12
click at [200, 286] on div "[MEDICAL_DATA] 500 mg" at bounding box center [225, 292] width 95 height 12
click at [447, 286] on link "Modify" at bounding box center [448, 292] width 35 height 12
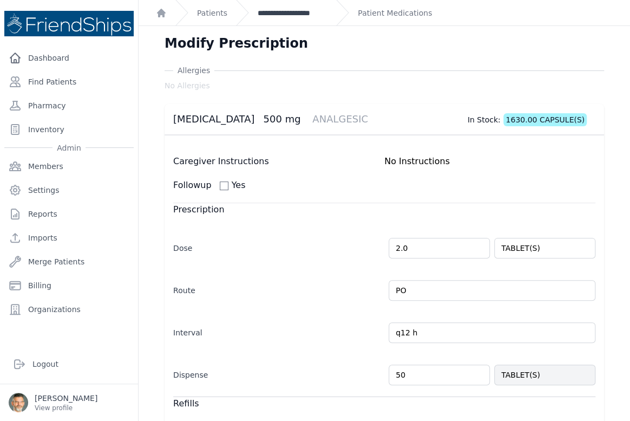
click at [286, 16] on link "**********" at bounding box center [293, 13] width 70 height 11
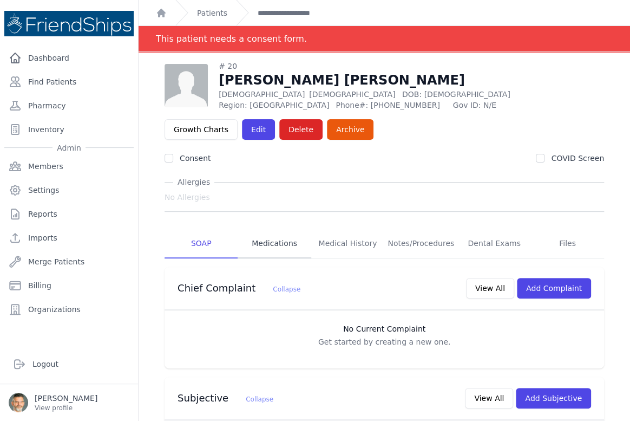
click at [285, 242] on link "Medications" at bounding box center [274, 243] width 73 height 29
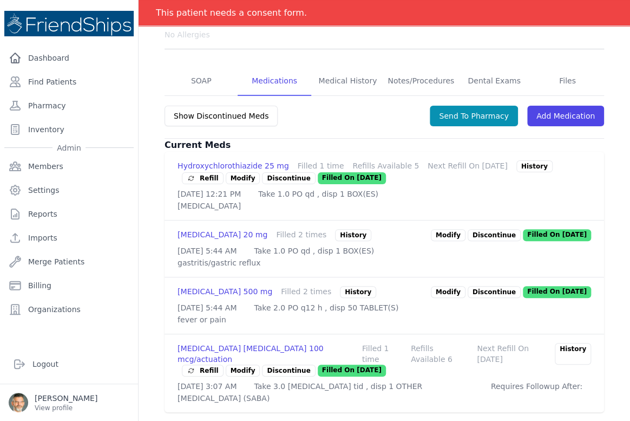
scroll to position [220, 0]
click at [486, 286] on p "Discontinue" at bounding box center [494, 292] width 53 height 12
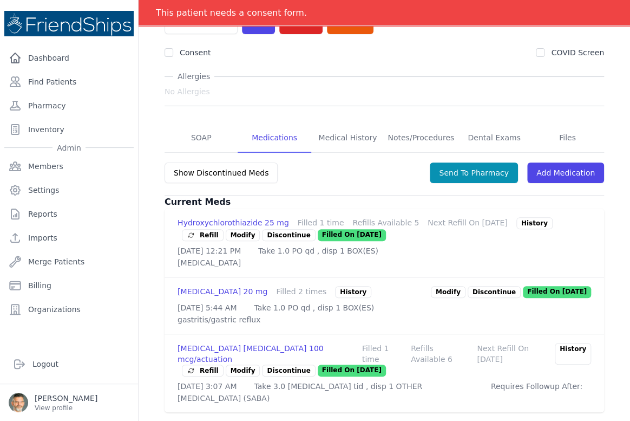
click at [206, 365] on span "Refill" at bounding box center [203, 370] width 32 height 11
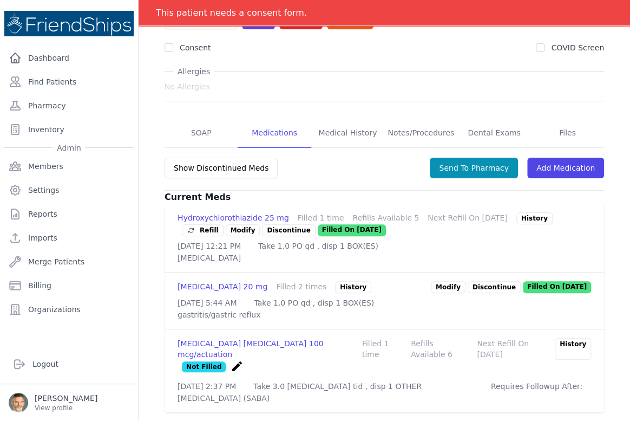
click at [488, 281] on p "Discontinue" at bounding box center [494, 287] width 53 height 12
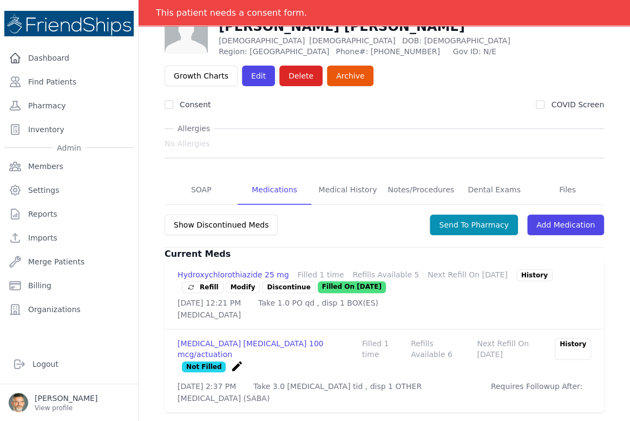
click at [204, 282] on span "Refill" at bounding box center [203, 287] width 32 height 11
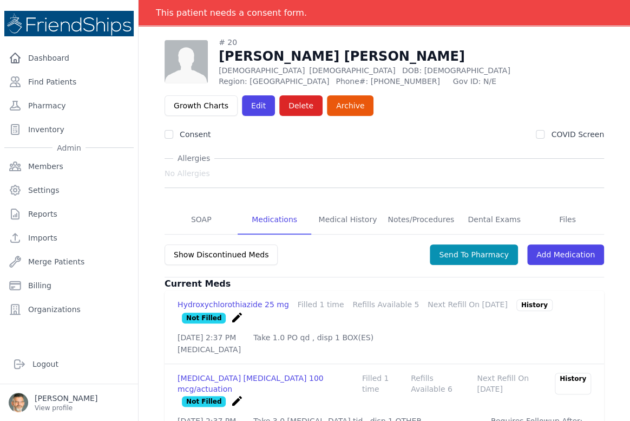
scroll to position [94, 0]
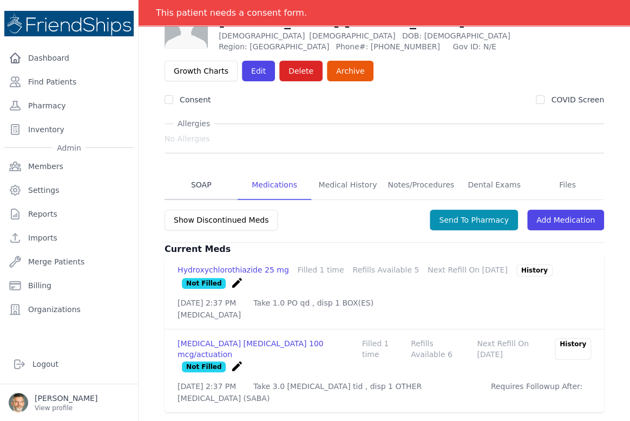
click at [200, 175] on link "SOAP" at bounding box center [201, 185] width 73 height 29
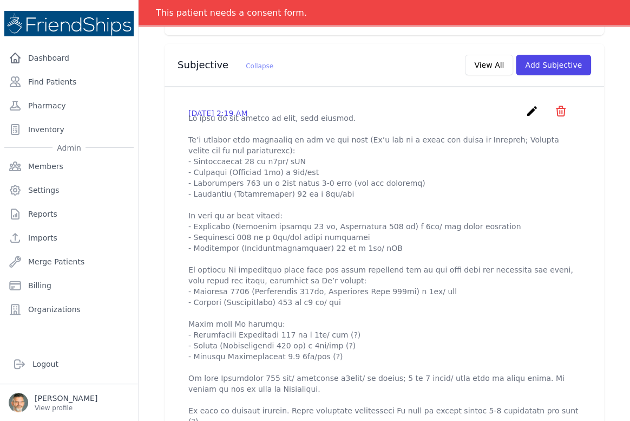
scroll to position [295, 0]
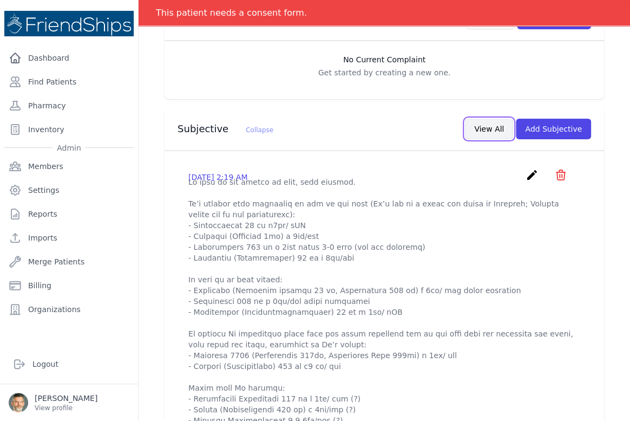
click at [483, 126] on button "View All" at bounding box center [489, 129] width 48 height 21
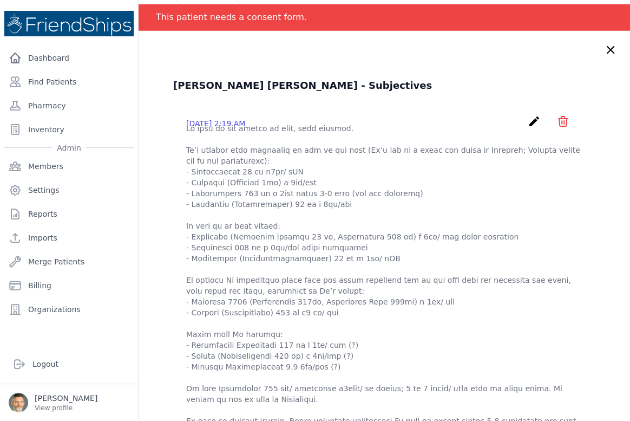
scroll to position [0, 0]
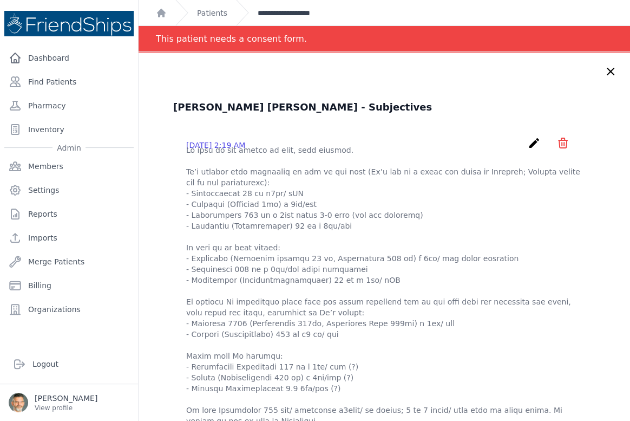
drag, startPoint x: 294, startPoint y: 10, endPoint x: 345, endPoint y: 114, distance: 115.8
click at [294, 11] on link "**********" at bounding box center [293, 13] width 70 height 11
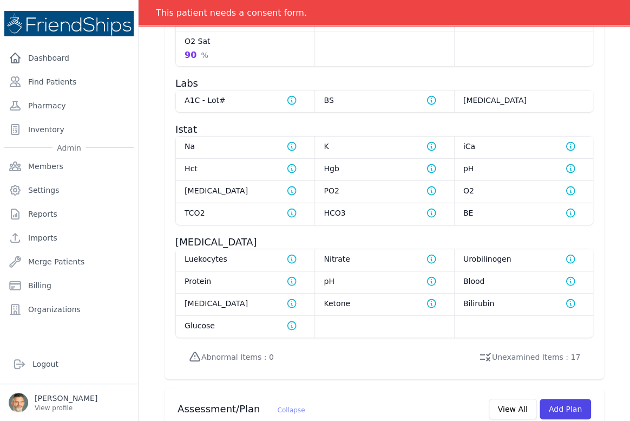
scroll to position [1370, 0]
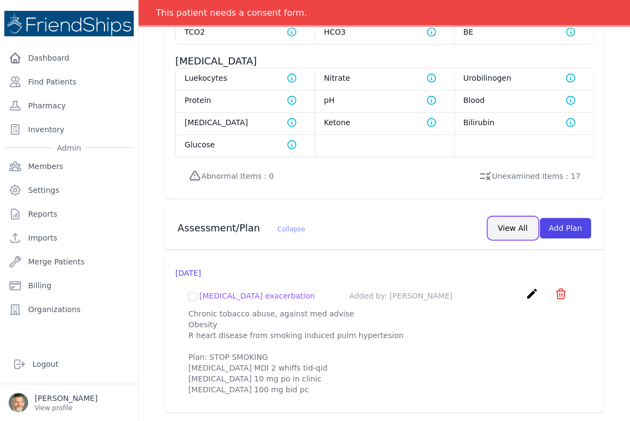
click at [518, 218] on button "View All" at bounding box center [513, 228] width 48 height 21
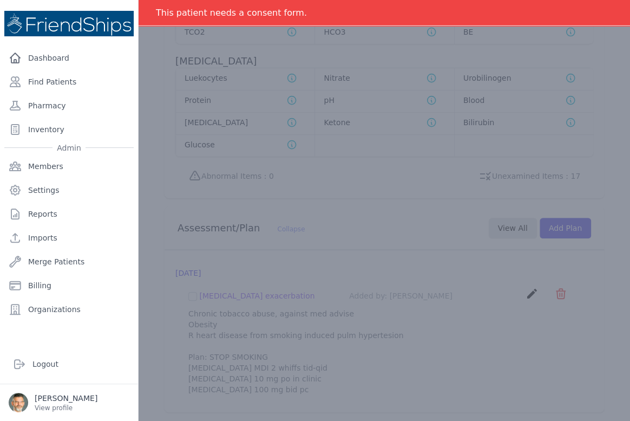
scroll to position [0, 0]
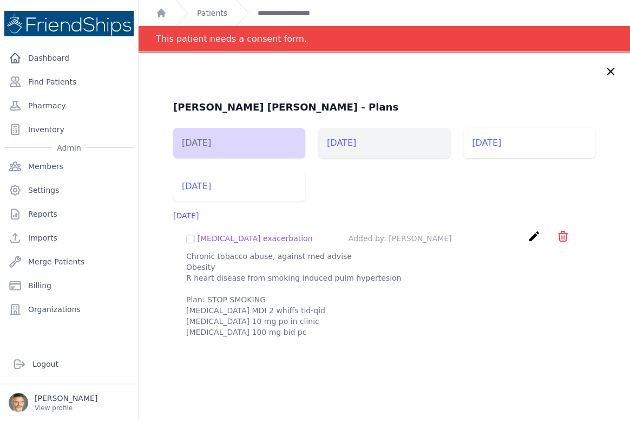
click at [358, 142] on li "[DATE]" at bounding box center [384, 143] width 132 height 30
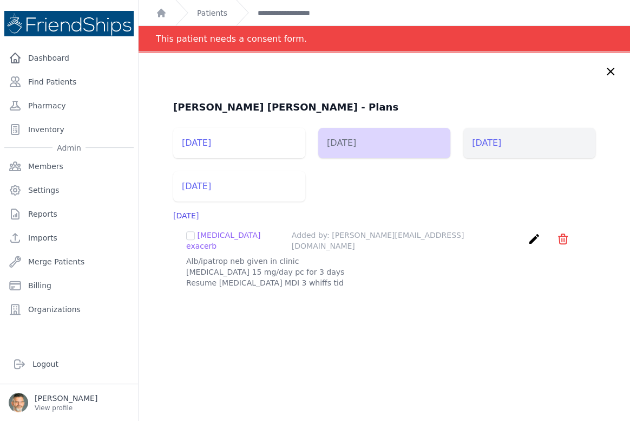
click at [476, 136] on li "[DATE]" at bounding box center [530, 143] width 132 height 30
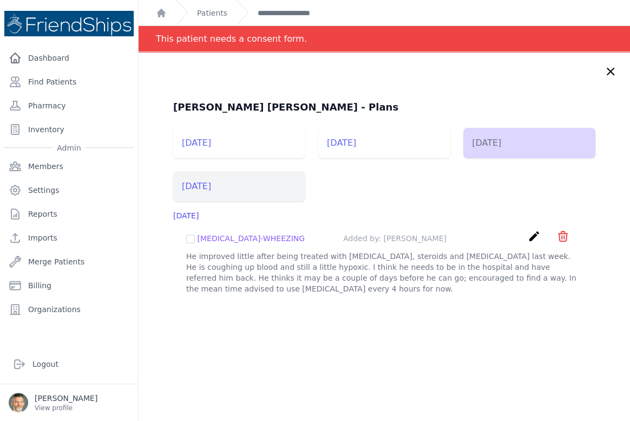
click at [217, 191] on li "[DATE]" at bounding box center [239, 186] width 132 height 30
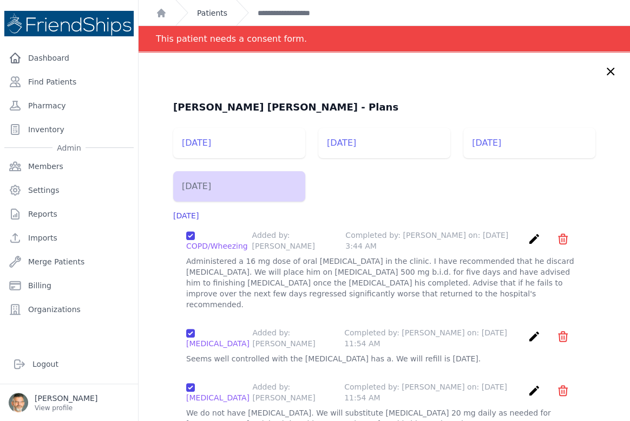
click at [205, 8] on link "Patients" at bounding box center [212, 13] width 30 height 11
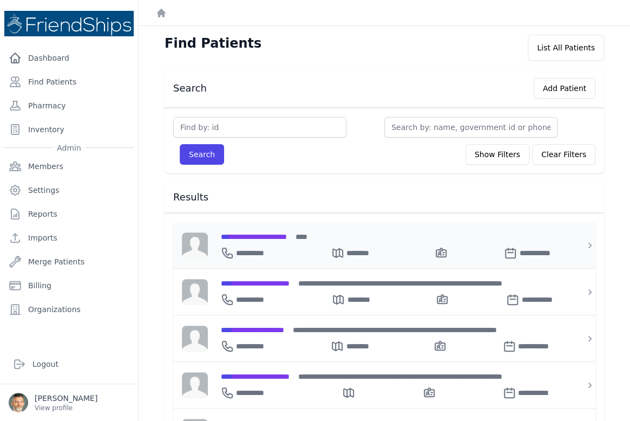
click at [260, 233] on span "**********" at bounding box center [254, 237] width 66 height 8
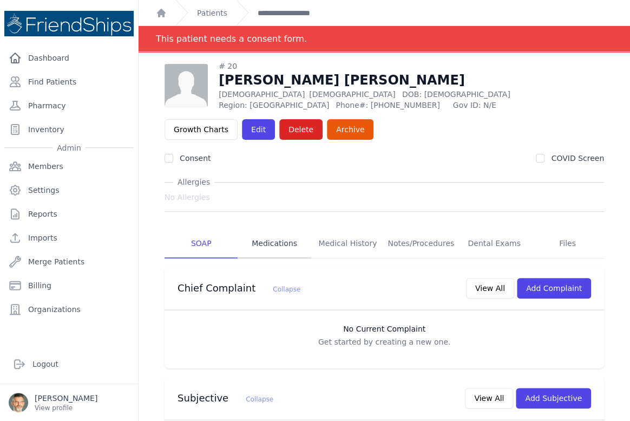
click at [270, 242] on link "Medications" at bounding box center [274, 243] width 73 height 29
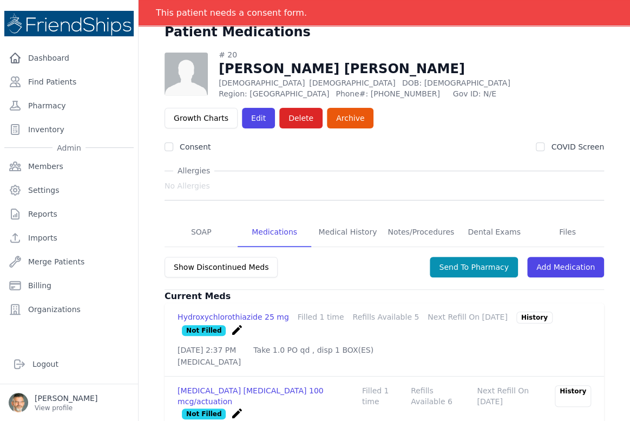
scroll to position [94, 0]
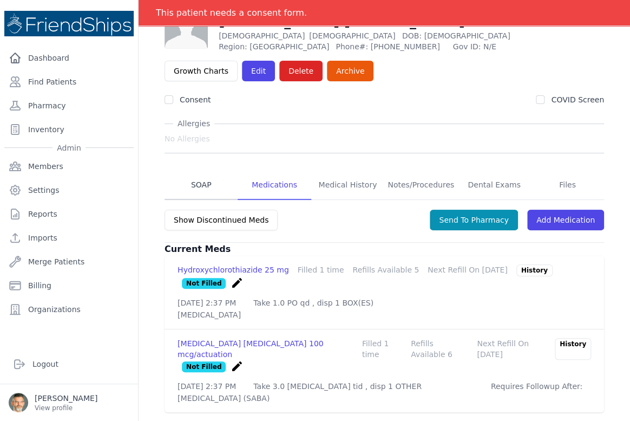
click at [200, 174] on link "SOAP" at bounding box center [201, 185] width 73 height 29
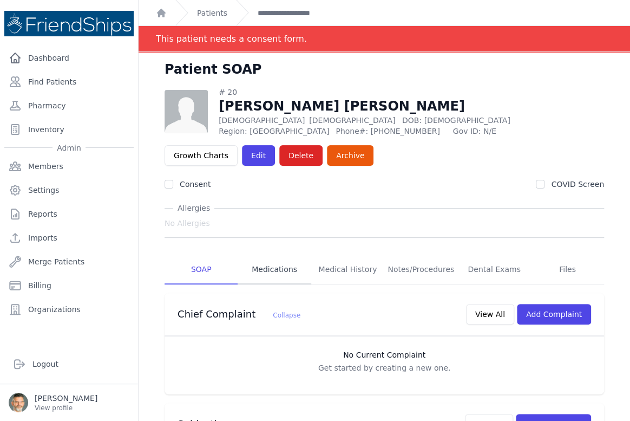
click at [279, 269] on link "Medications" at bounding box center [274, 269] width 73 height 29
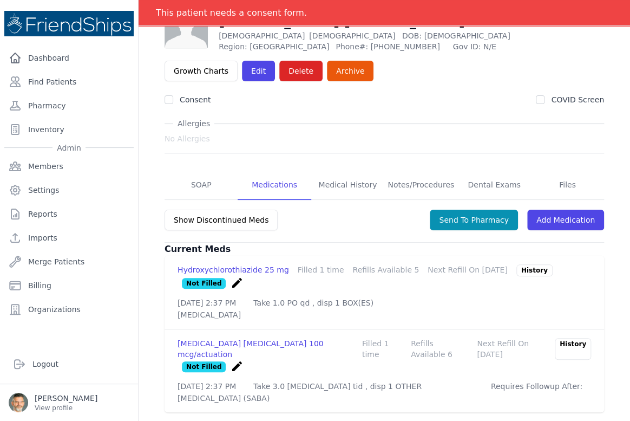
scroll to position [94, 0]
click at [550, 210] on link "Add Medication" at bounding box center [565, 220] width 77 height 21
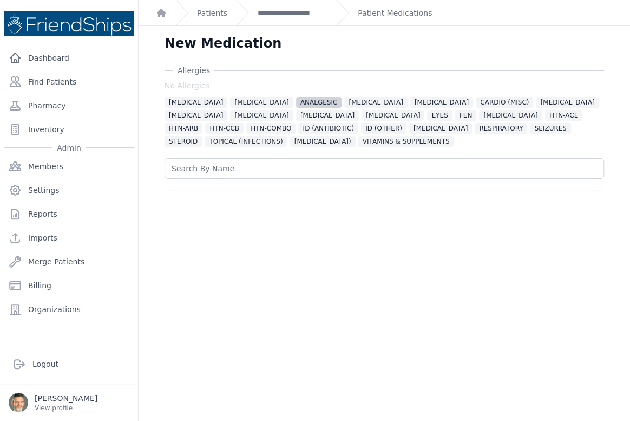
click at [296, 99] on span "ANALGESIC" at bounding box center [319, 102] width 46 height 11
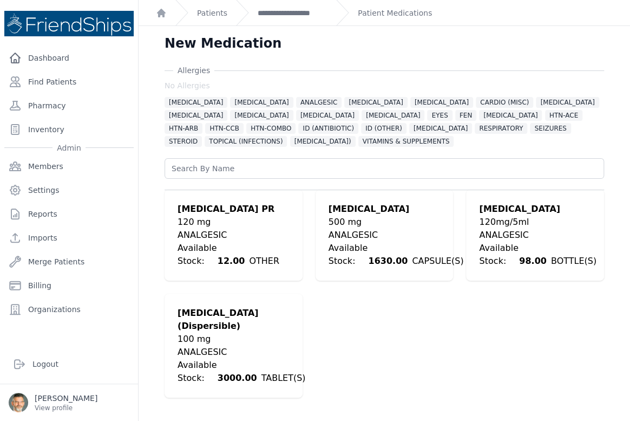
click at [355, 235] on div "ANALGESIC" at bounding box center [396, 235] width 135 height 13
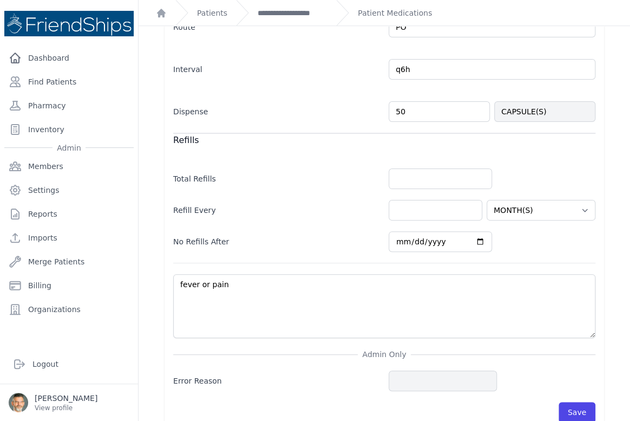
scroll to position [366, 0]
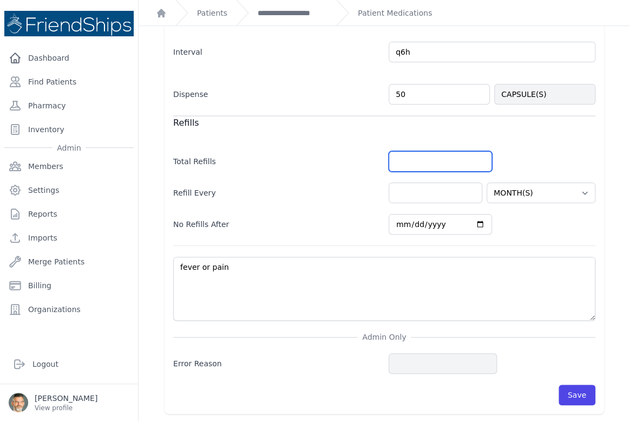
click at [406, 164] on input "number" at bounding box center [440, 161] width 103 height 21
type input "5"
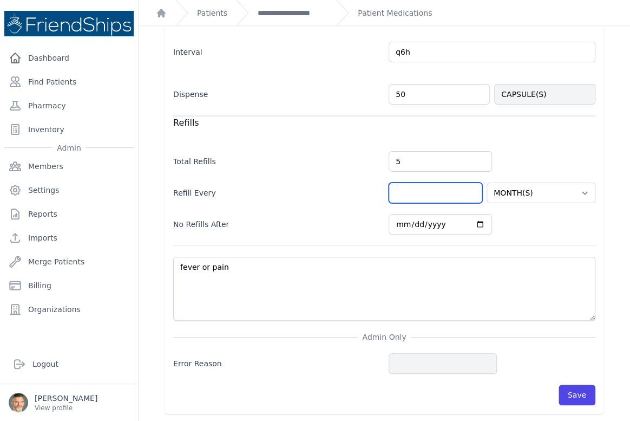
select select "MONTH(S)"
click at [421, 193] on input "number" at bounding box center [436, 193] width 94 height 21
type input "1"
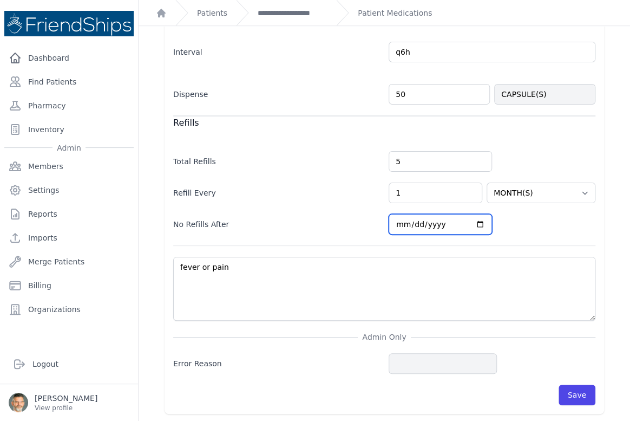
select select "MONTH(S)"
click at [476, 222] on input "[DATE]" at bounding box center [440, 224] width 103 height 21
type input "[DATE]"
select select "MONTH(S)"
type input "[DATE]"
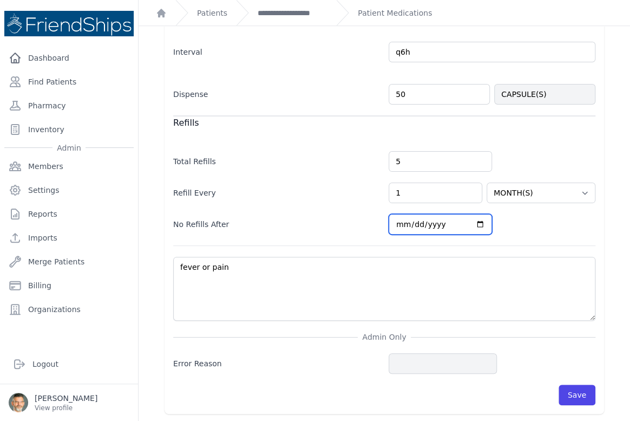
select select "MONTH(S)"
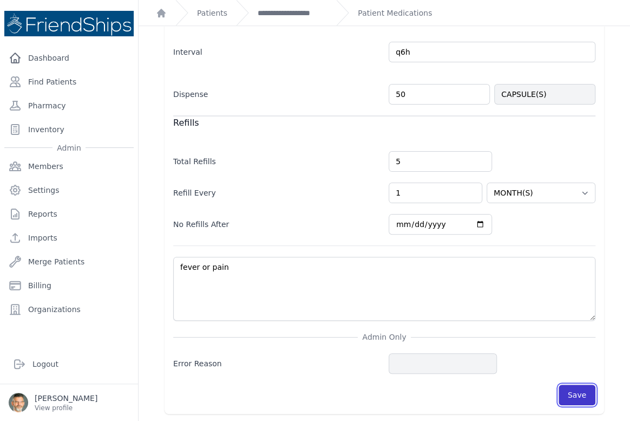
click at [569, 392] on button "Save" at bounding box center [577, 395] width 37 height 21
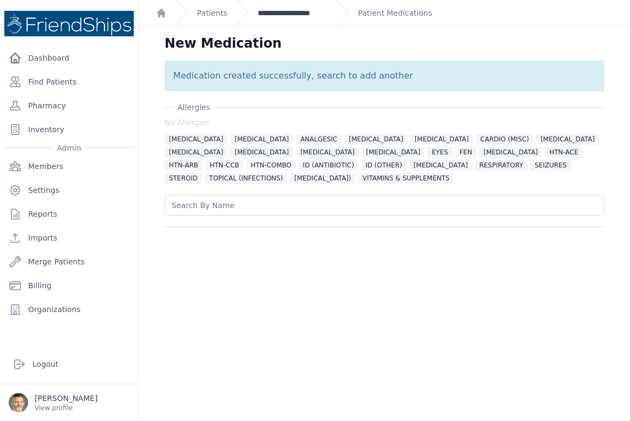
click at [294, 15] on link "**********" at bounding box center [293, 13] width 70 height 11
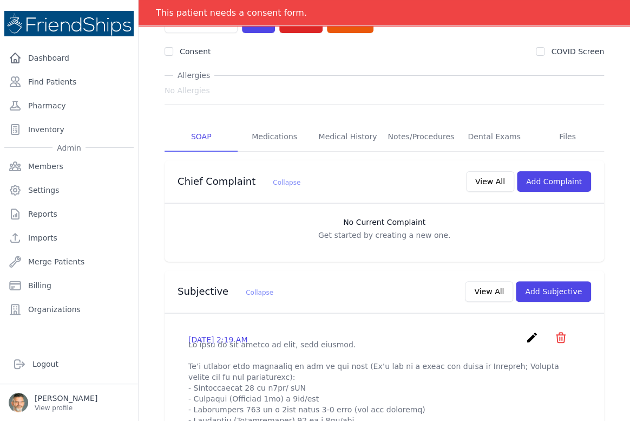
scroll to position [98, 0]
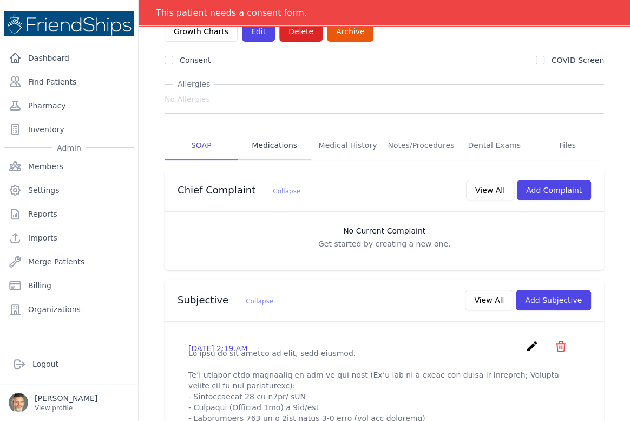
click at [284, 143] on link "Medications" at bounding box center [274, 145] width 73 height 29
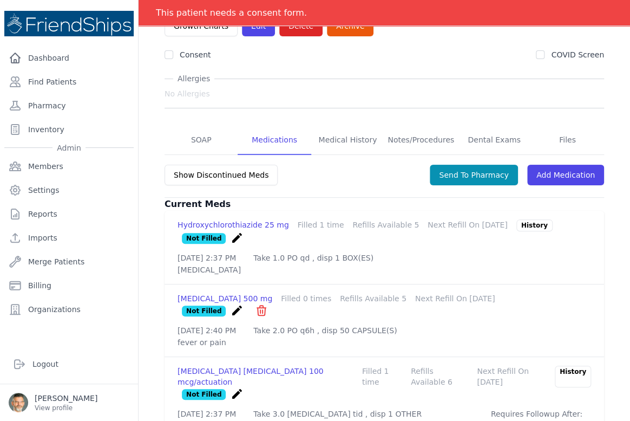
scroll to position [165, 0]
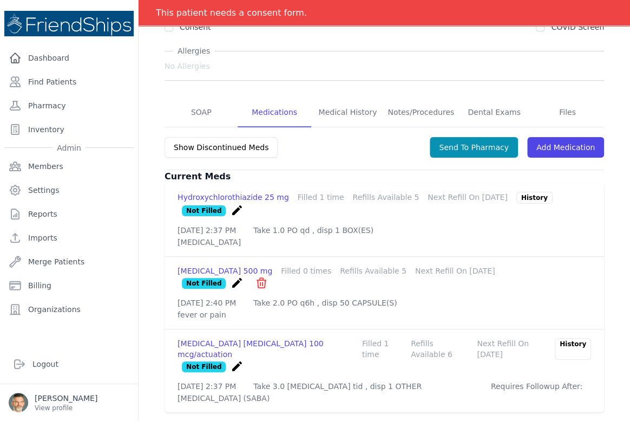
click at [231, 360] on icon "create" at bounding box center [236, 366] width 13 height 13
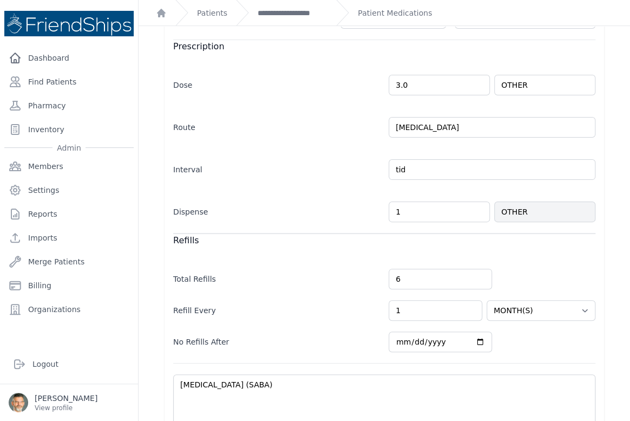
scroll to position [147, 0]
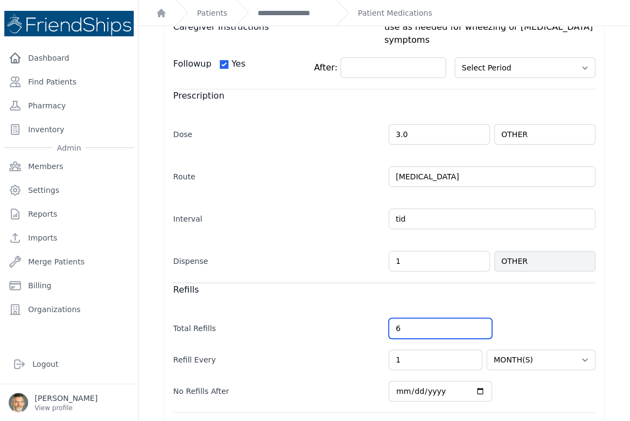
drag, startPoint x: 407, startPoint y: 298, endPoint x: 365, endPoint y: 296, distance: 42.3
click at [365, 307] on div "Total Refills 6" at bounding box center [384, 322] width 422 height 31
type input "5"
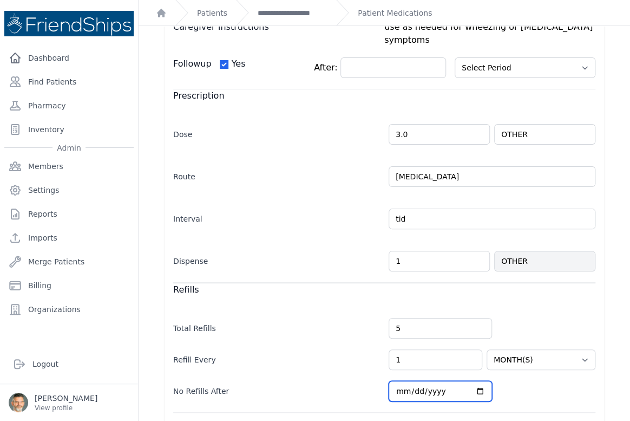
select select
select select "MONTH(S)"
click at [474, 381] on input "[DATE]" at bounding box center [440, 391] width 103 height 21
type input "[DATE]"
select select
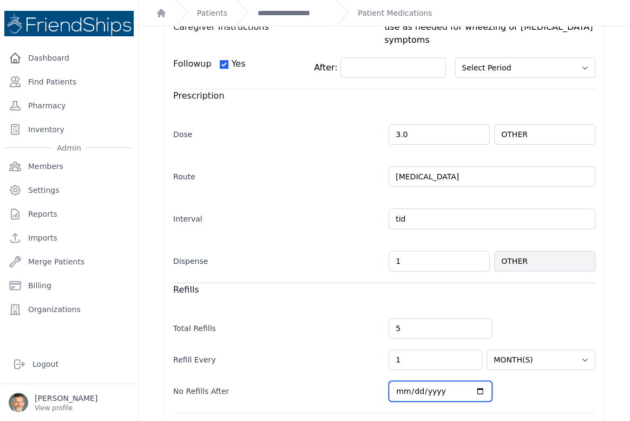
select select "MONTH(S)"
type input "[DATE]"
select select
select select "MONTH(S)"
click at [323, 381] on label "No Refills After" at bounding box center [276, 388] width 207 height 15
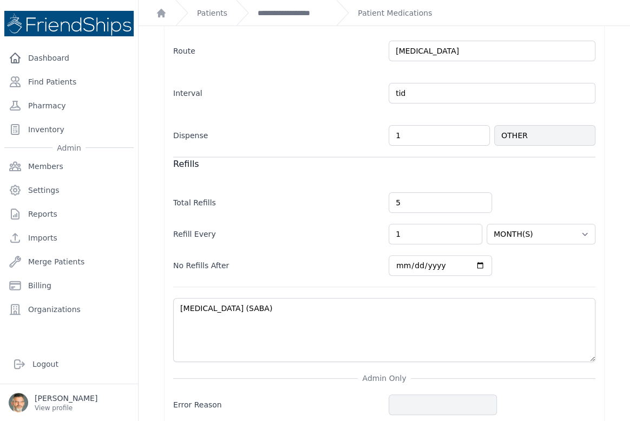
scroll to position [288, 0]
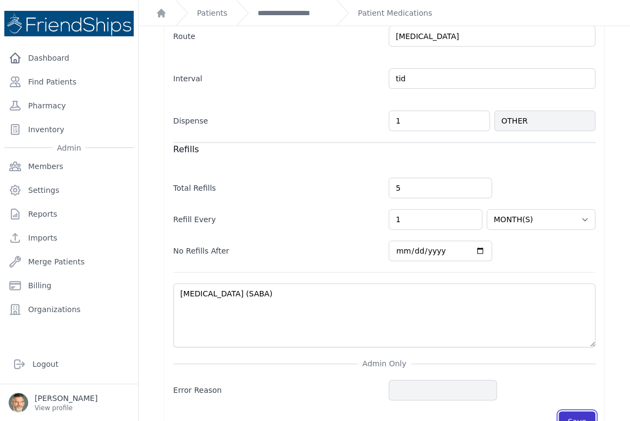
click at [578, 411] on button "Save" at bounding box center [577, 421] width 37 height 21
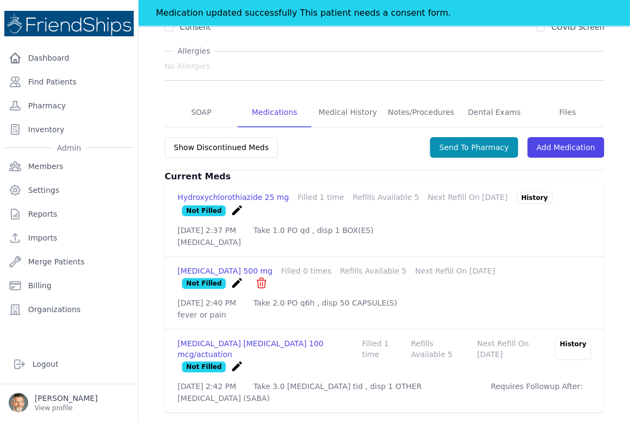
click at [230, 204] on icon "create" at bounding box center [236, 210] width 13 height 13
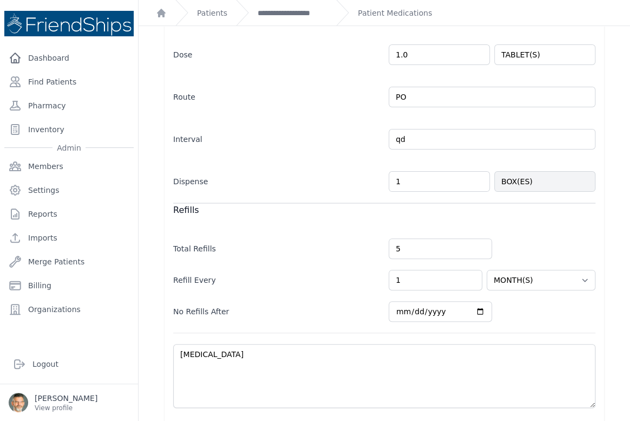
scroll to position [197, 0]
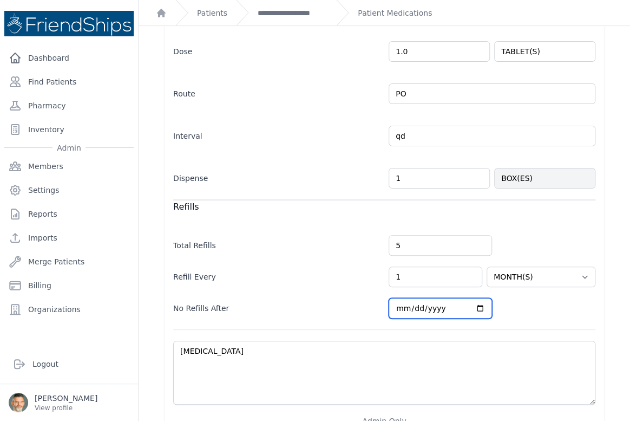
click at [475, 304] on input "[DATE]" at bounding box center [440, 308] width 103 height 21
type input "[DATE]"
select select "MONTH(S)"
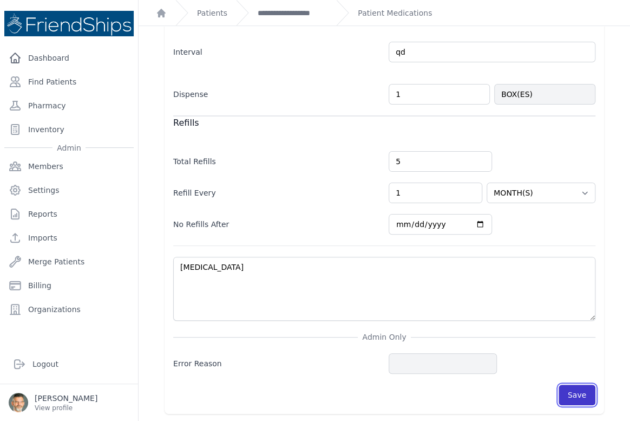
click at [569, 395] on button "Save" at bounding box center [577, 395] width 37 height 21
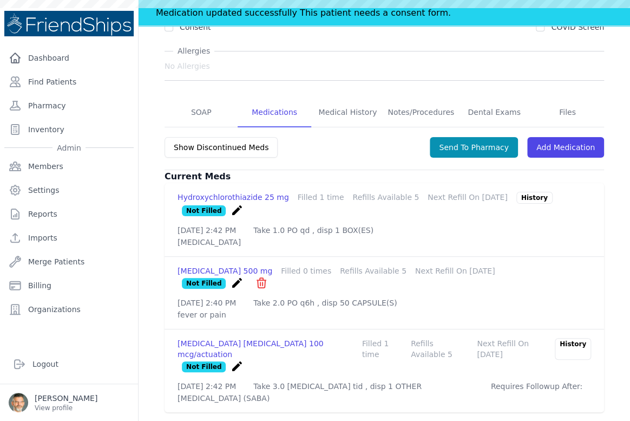
scroll to position [165, 0]
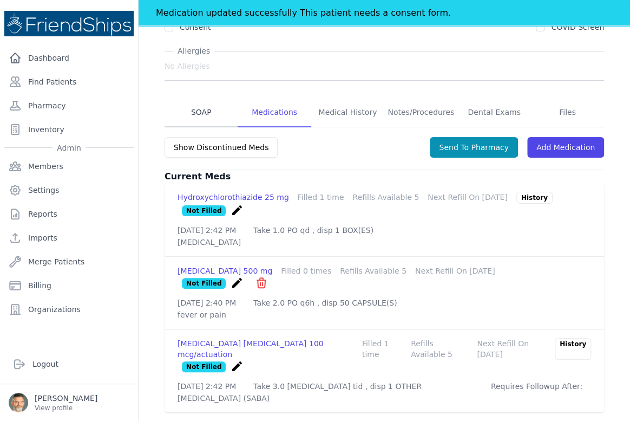
click at [193, 104] on link "SOAP" at bounding box center [201, 112] width 73 height 29
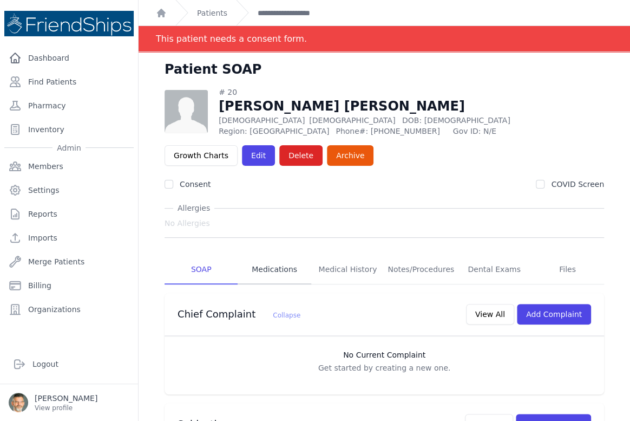
click at [270, 268] on link "Medications" at bounding box center [274, 269] width 73 height 29
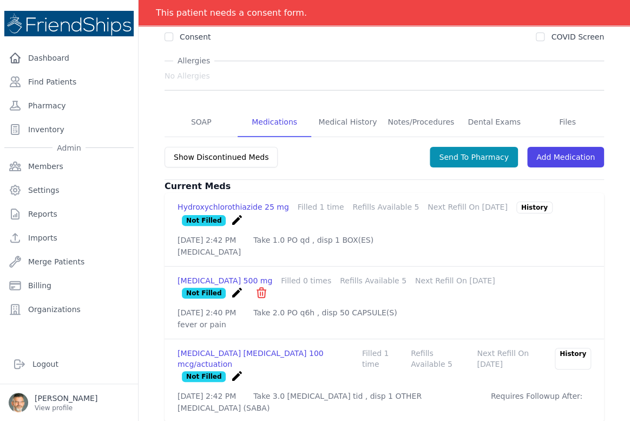
scroll to position [165, 0]
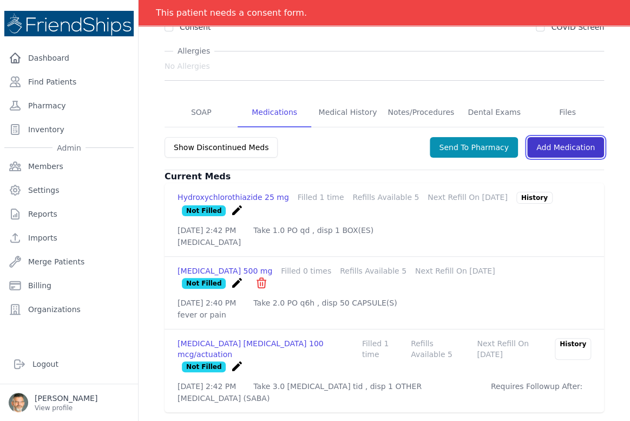
click at [546, 137] on link "Add Medication" at bounding box center [565, 147] width 77 height 21
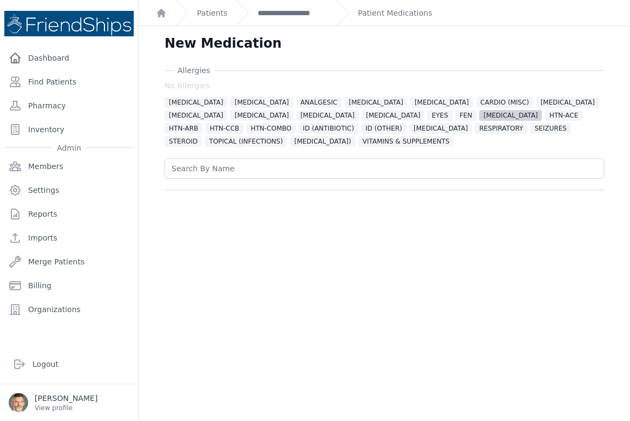
click at [479, 110] on span "[MEDICAL_DATA]" at bounding box center [510, 115] width 63 height 11
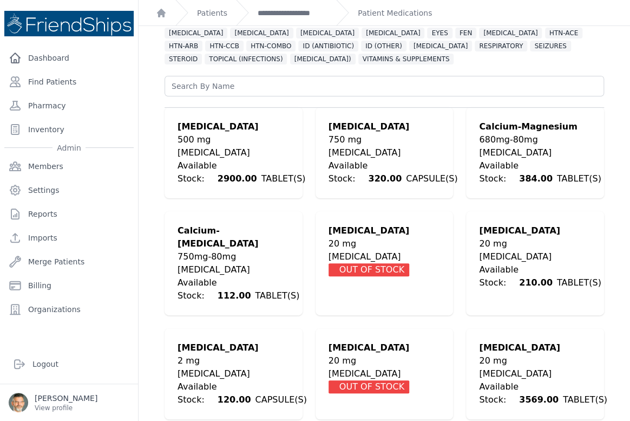
scroll to position [98, 0]
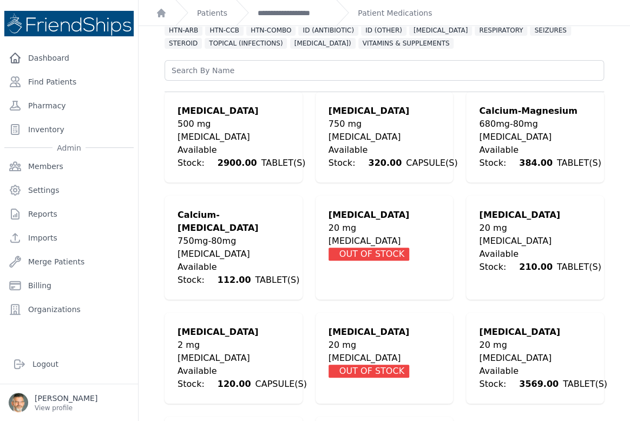
click at [493, 338] on div "20 mg" at bounding box center [543, 344] width 128 height 13
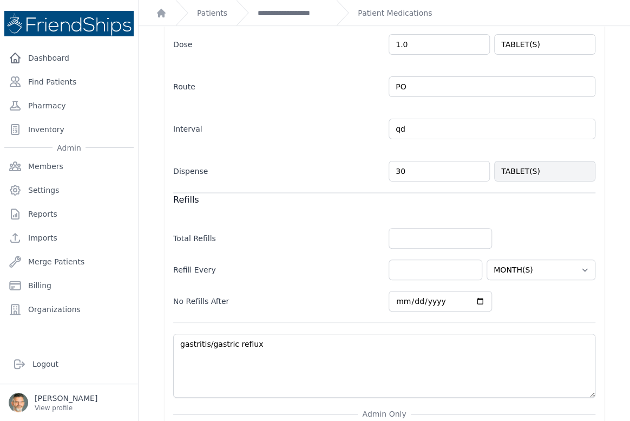
scroll to position [295, 0]
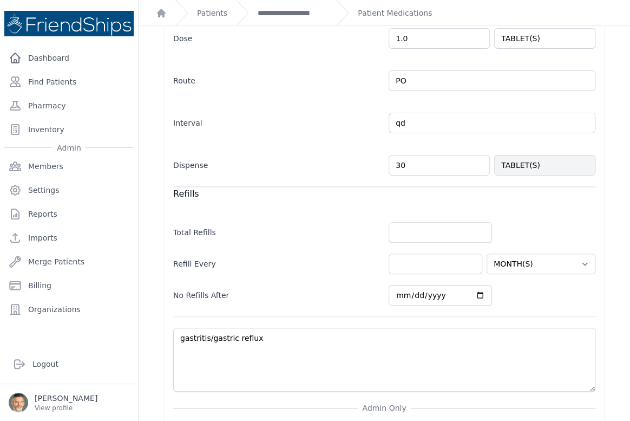
click at [406, 244] on div "Refill Every HOUR(S) DAY(S) WEEK(S) MONTH(S) YEAR(S)" at bounding box center [384, 258] width 422 height 31
click at [406, 236] on input "number" at bounding box center [440, 232] width 103 height 21
type input "5"
select select "MONTH(S)"
click at [416, 261] on input "number" at bounding box center [436, 263] width 94 height 21
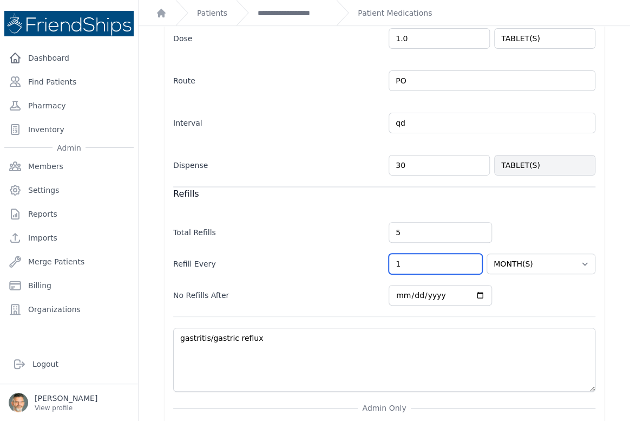
type input "1"
select select "MONTH(S)"
click at [474, 292] on input "[DATE]" at bounding box center [440, 295] width 103 height 21
type input "[DATE]"
select select "MONTH(S)"
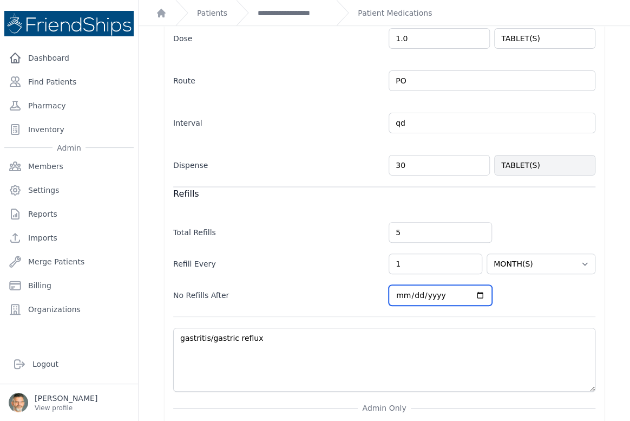
type input "[DATE]"
select select "MONTH(S)"
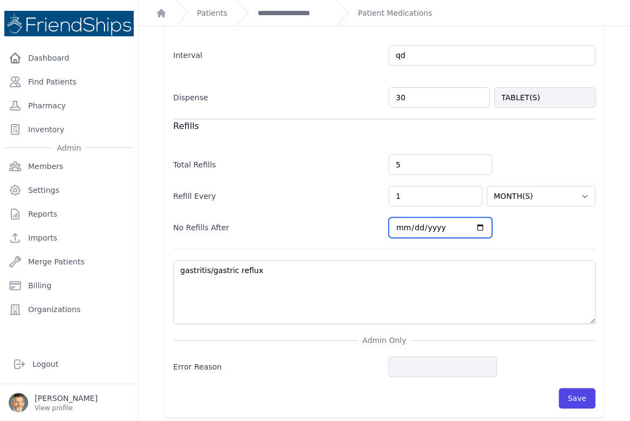
scroll to position [366, 0]
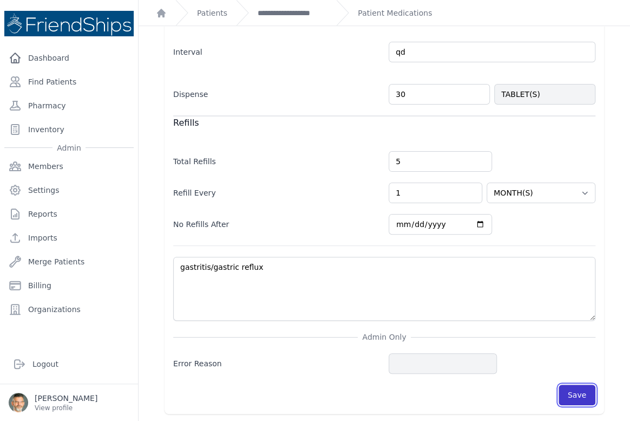
click at [568, 394] on button "Save" at bounding box center [577, 395] width 37 height 21
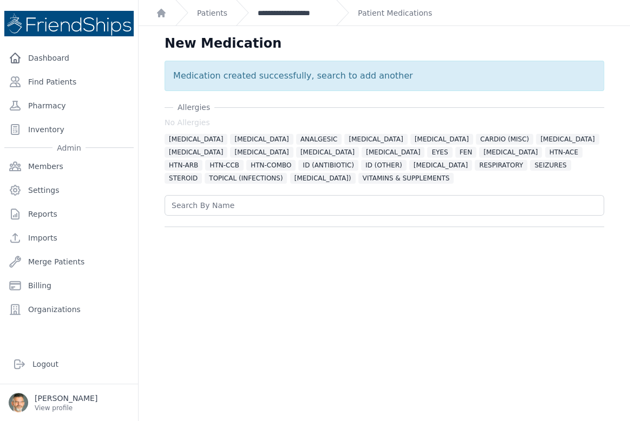
click at [259, 13] on link "**********" at bounding box center [293, 13] width 70 height 11
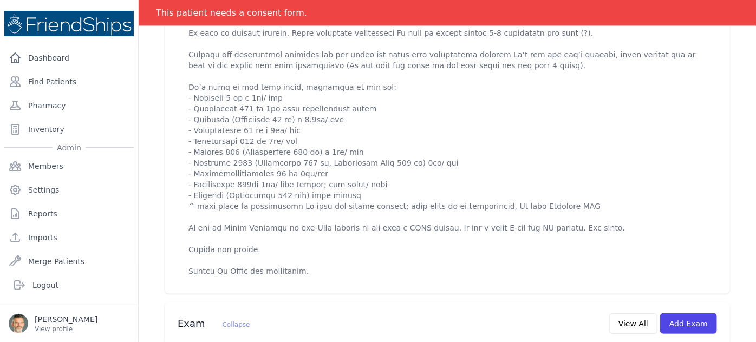
scroll to position [689, 0]
